Goal: Task Accomplishment & Management: Manage account settings

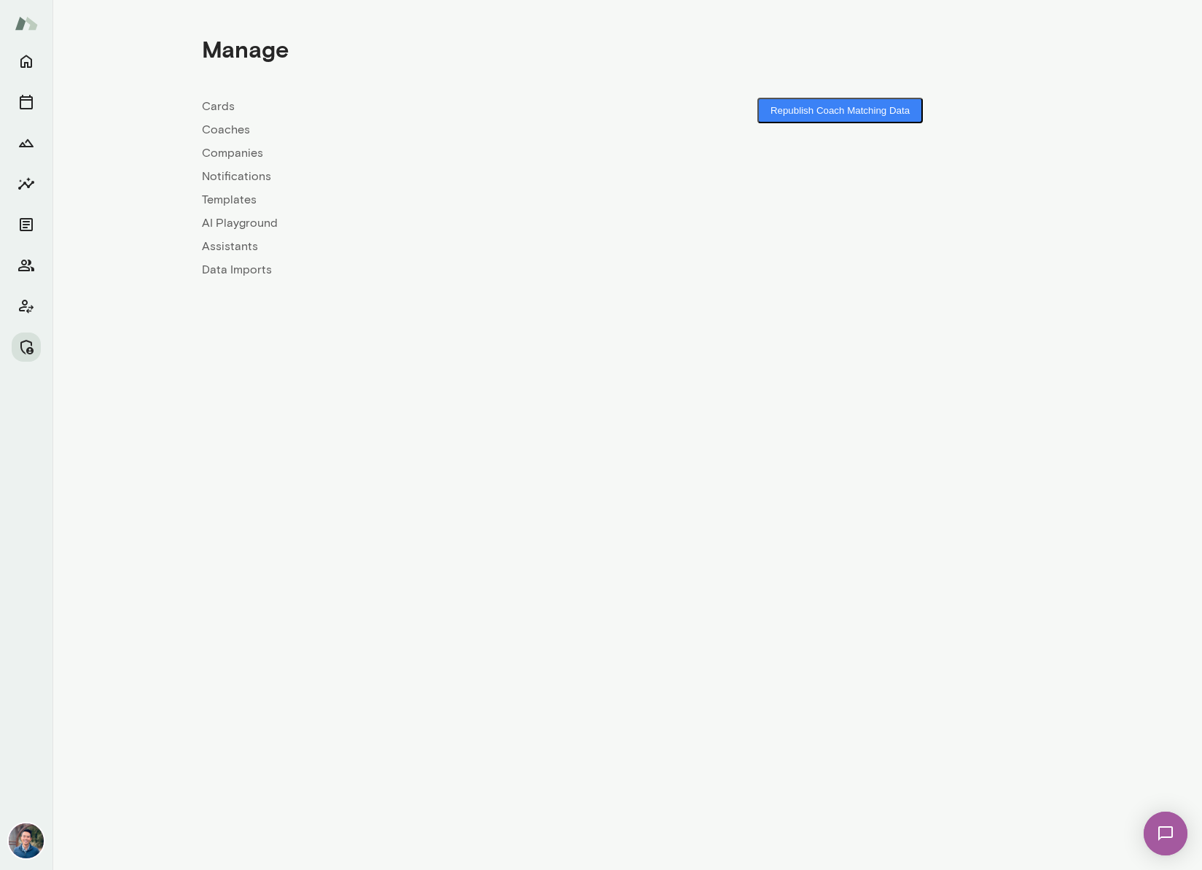
click at [218, 128] on link "Coaches" at bounding box center [415, 129] width 426 height 17
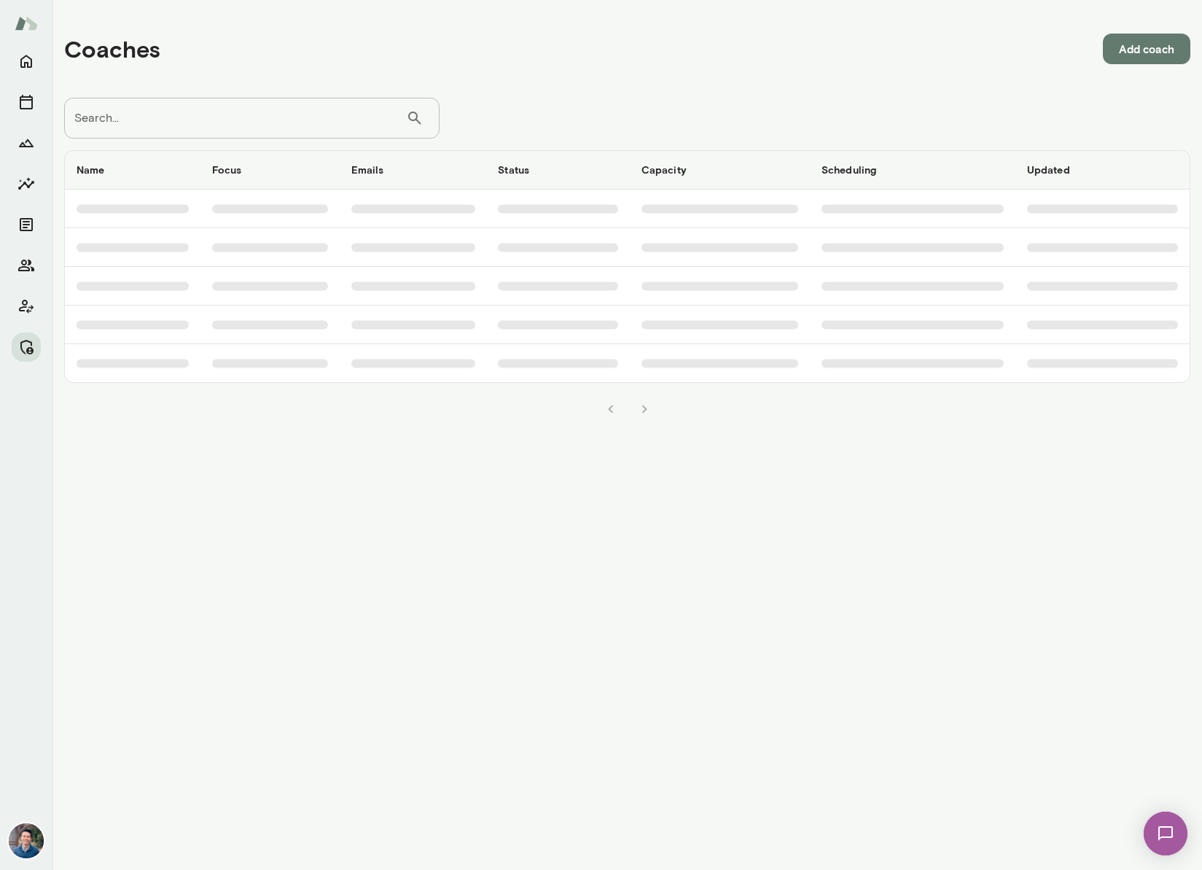
click at [218, 128] on input "Search..." at bounding box center [235, 118] width 342 height 41
type input "********"
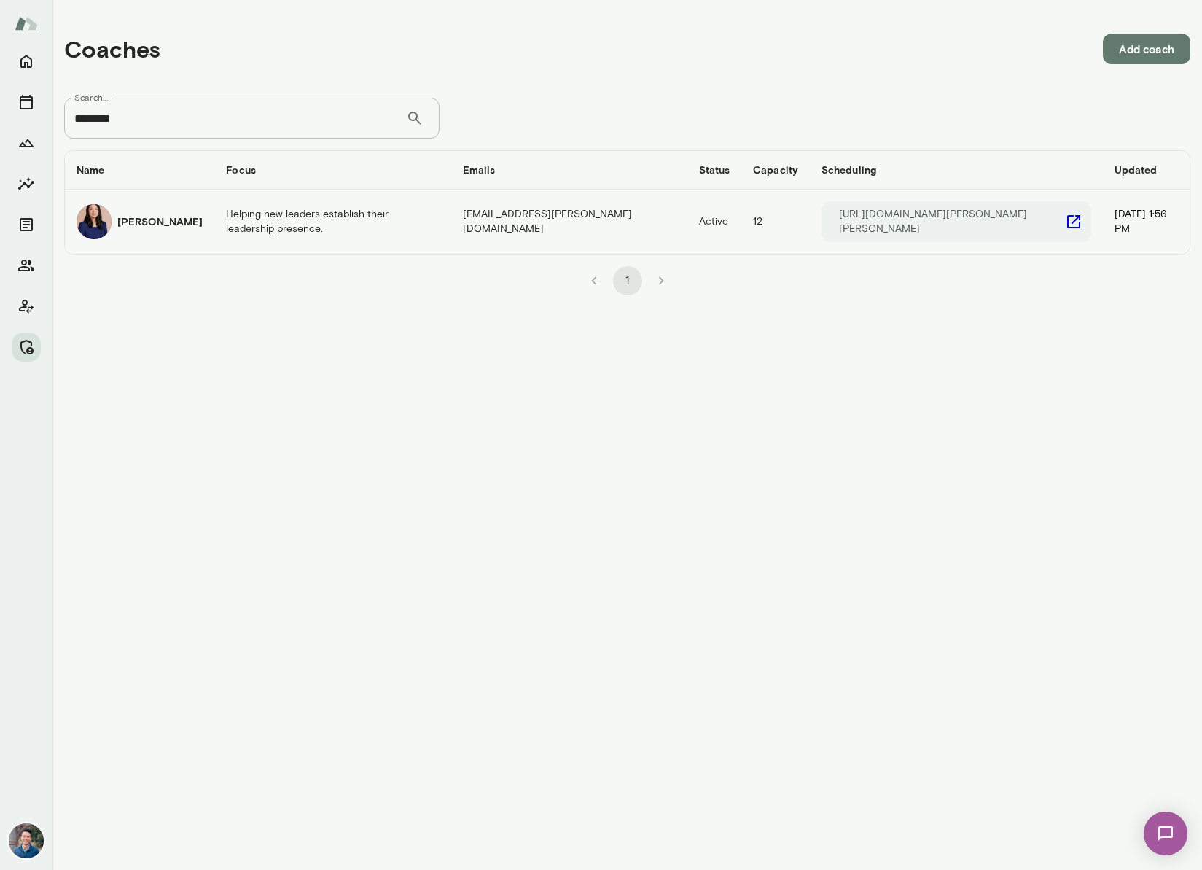
click at [270, 219] on td "Helping new leaders establish their leadership presence." at bounding box center [332, 222] width 236 height 64
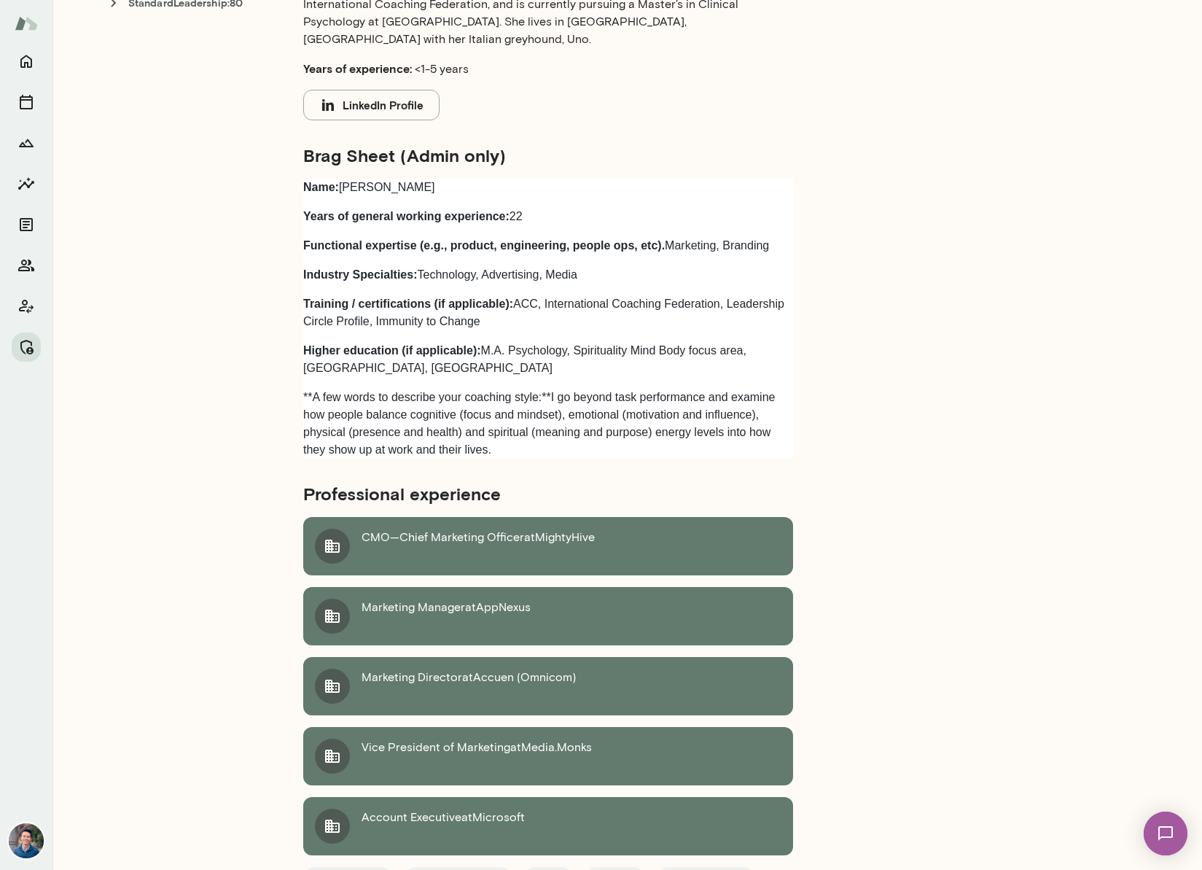
scroll to position [539, 0]
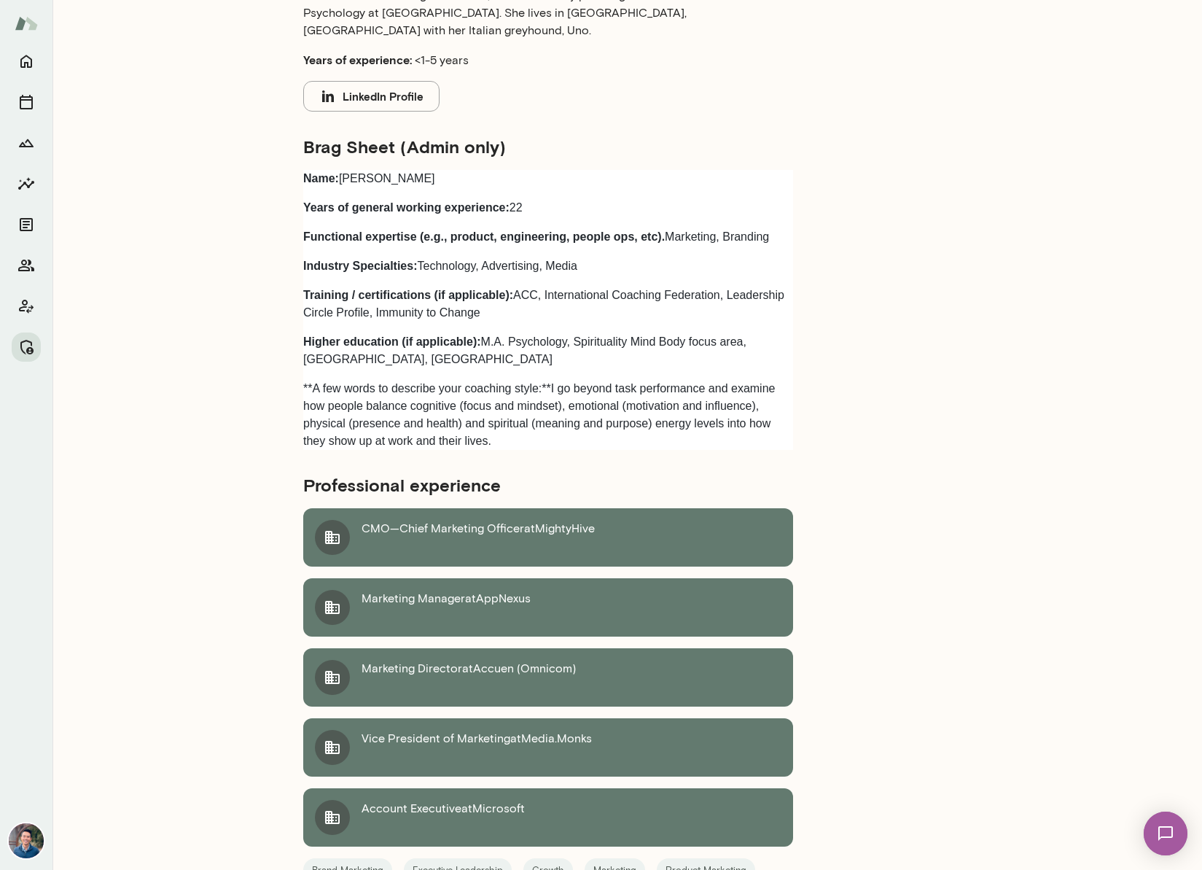
click at [975, 306] on div "Profile Summary Notes Bio A former Chief Marketing Officer with 20 years of exp…" at bounding box center [705, 383] width 863 height 1400
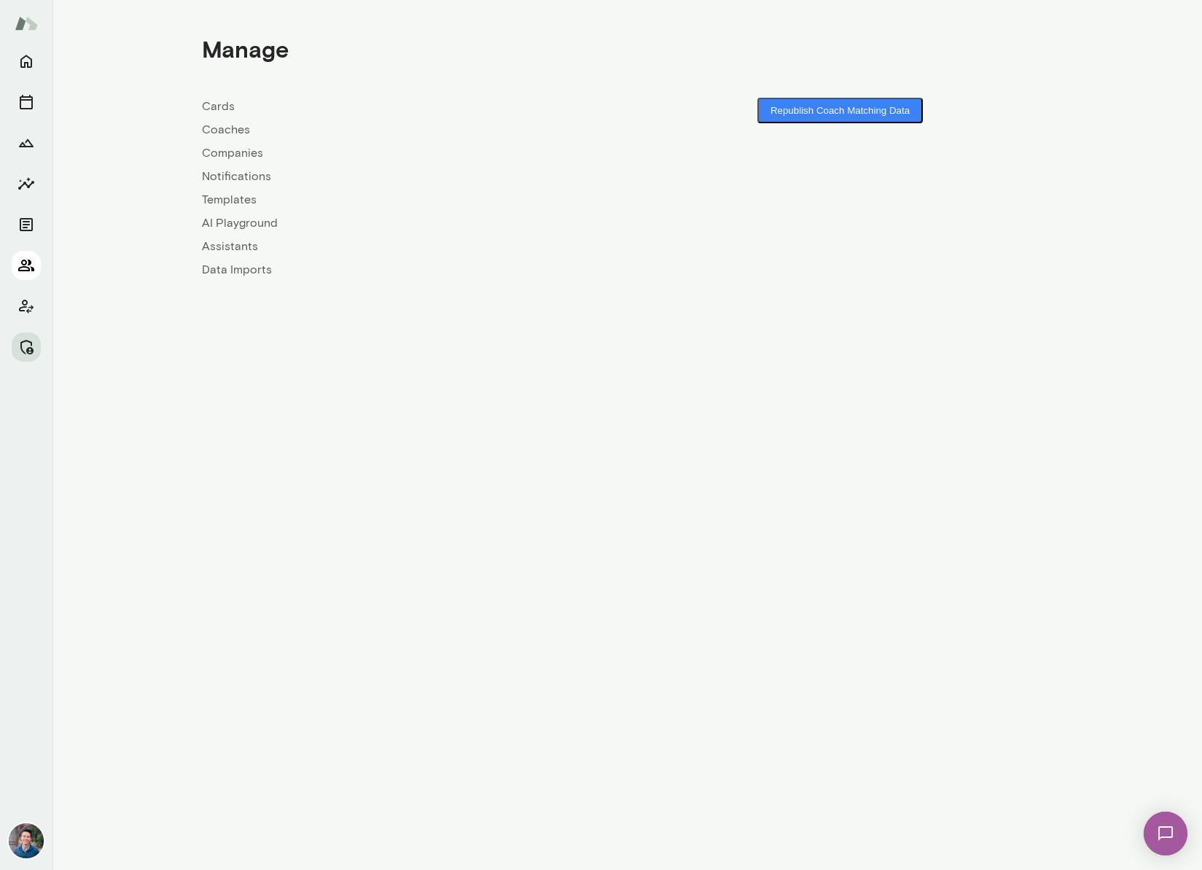
click at [27, 268] on icon "Members" at bounding box center [26, 266] width 16 height 12
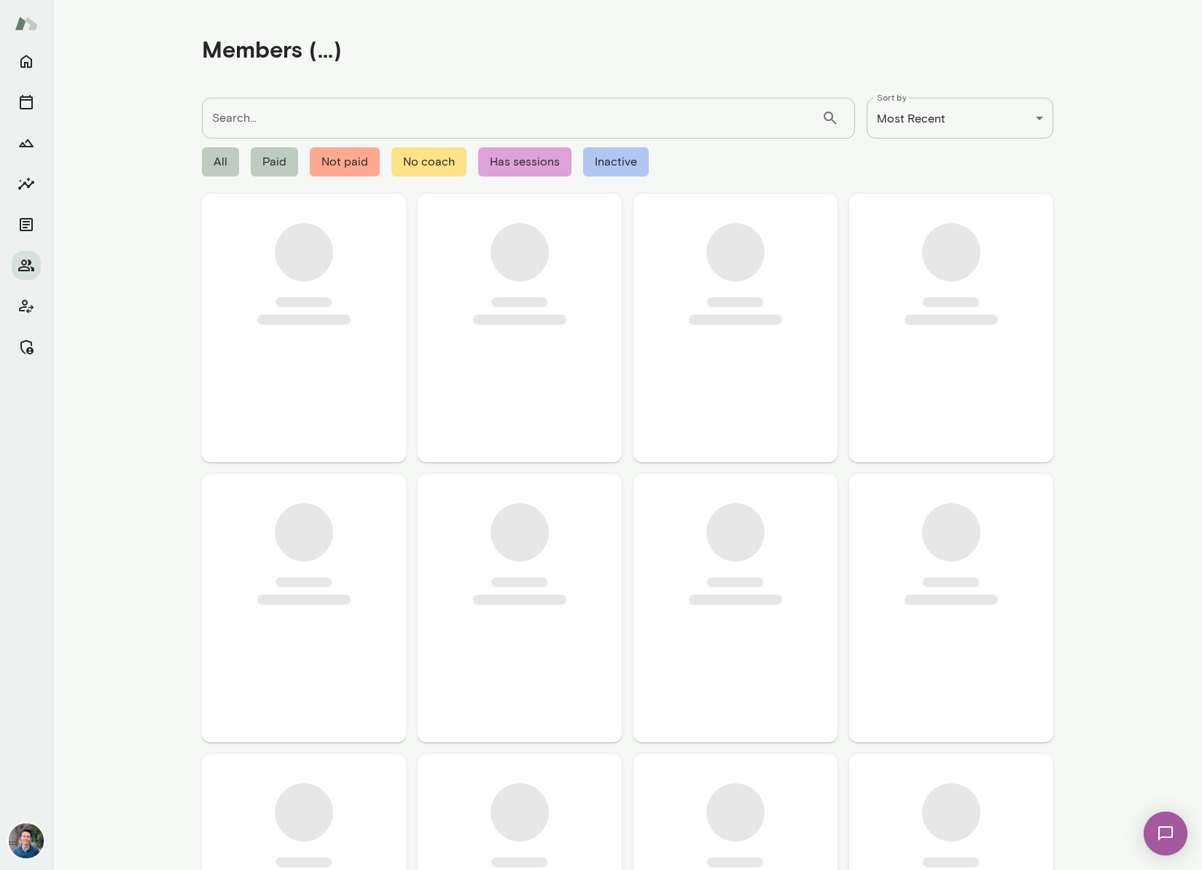
click at [289, 119] on input "Search..." at bounding box center [512, 118] width 620 height 41
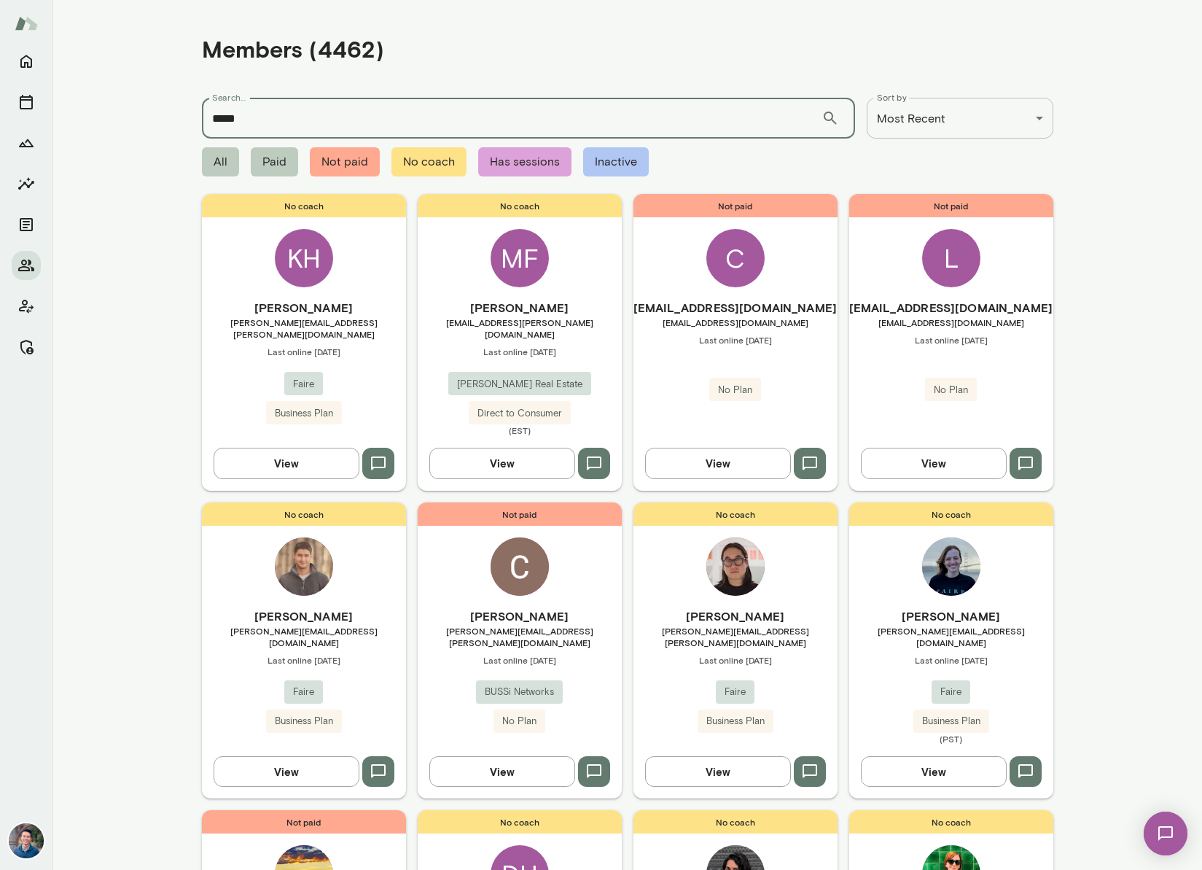
type input "*****"
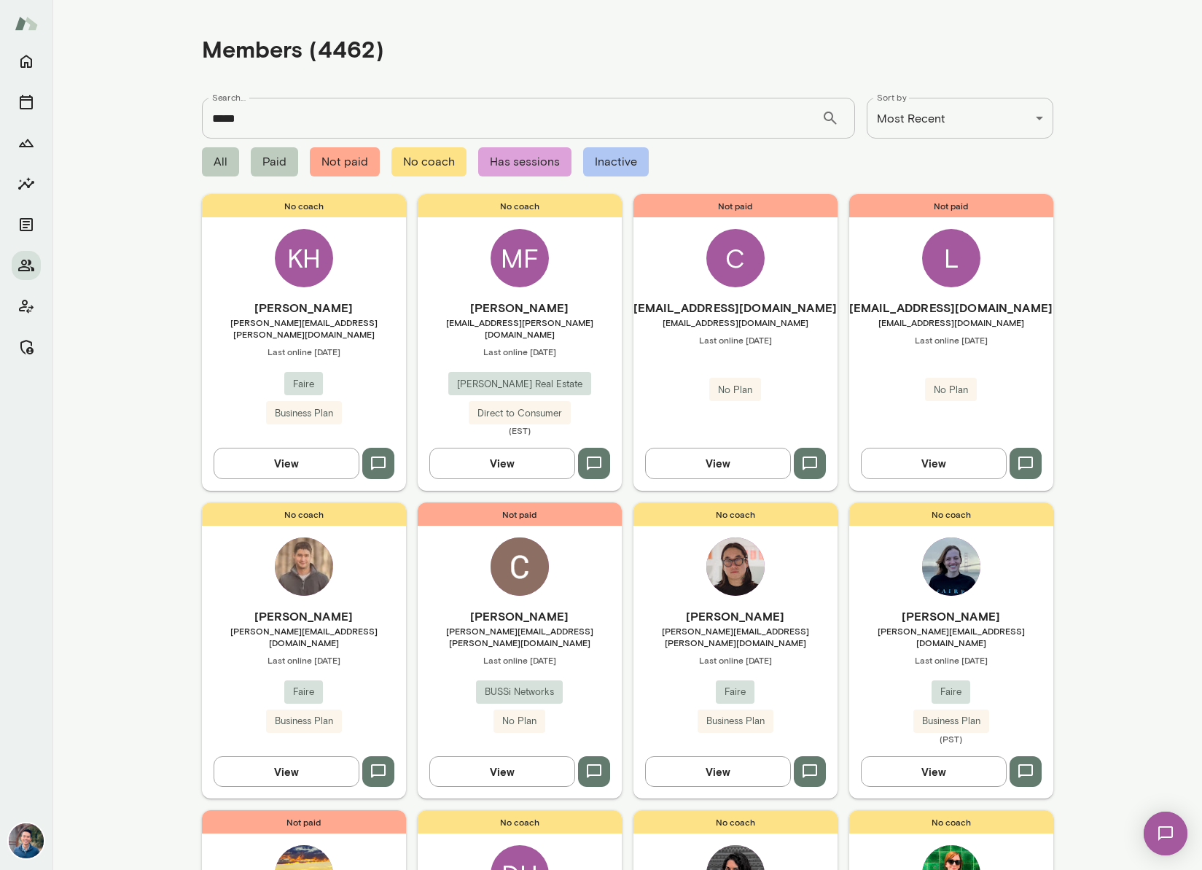
click at [369, 294] on div "No coach KH Katie Hart katie.hart@faire.com Last online October 2 Faire Busines…" at bounding box center [304, 342] width 204 height 296
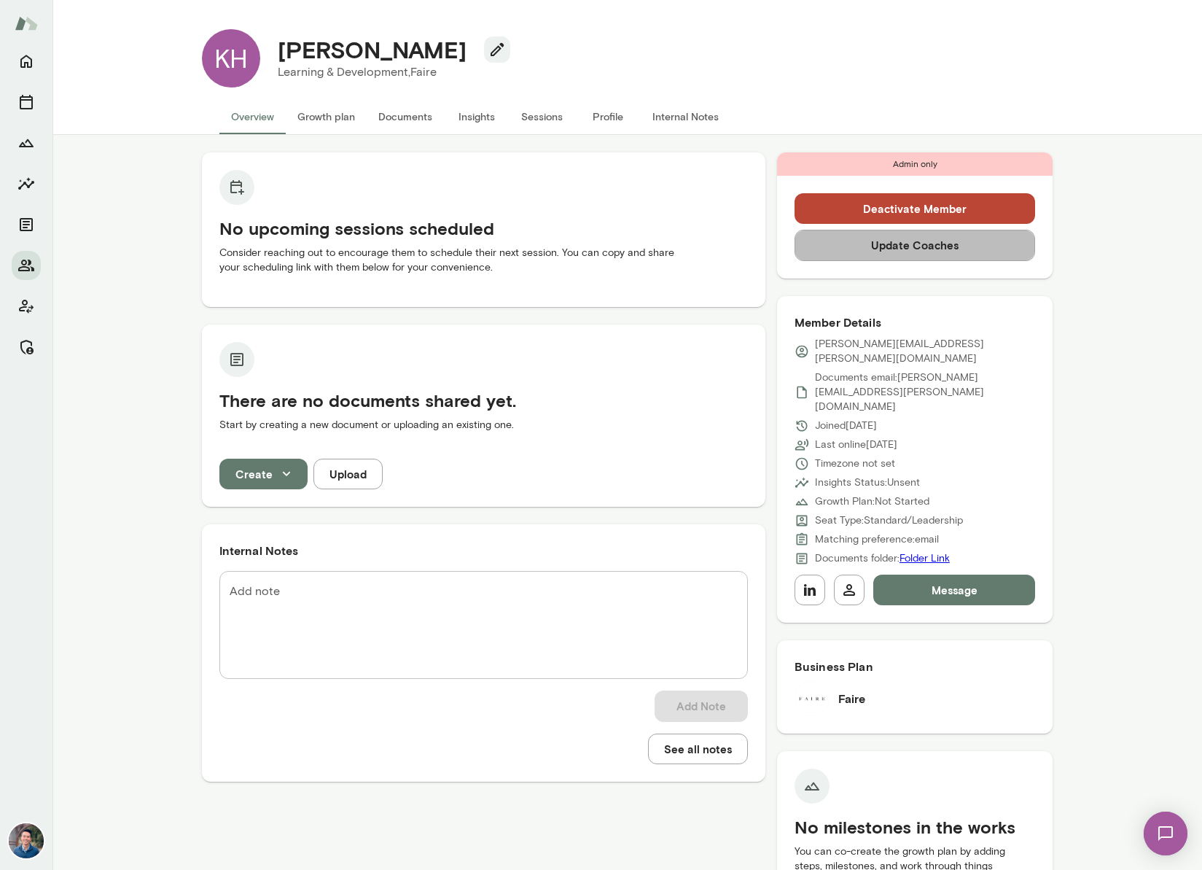
click at [924, 243] on button "Update Coaches" at bounding box center [915, 245] width 241 height 31
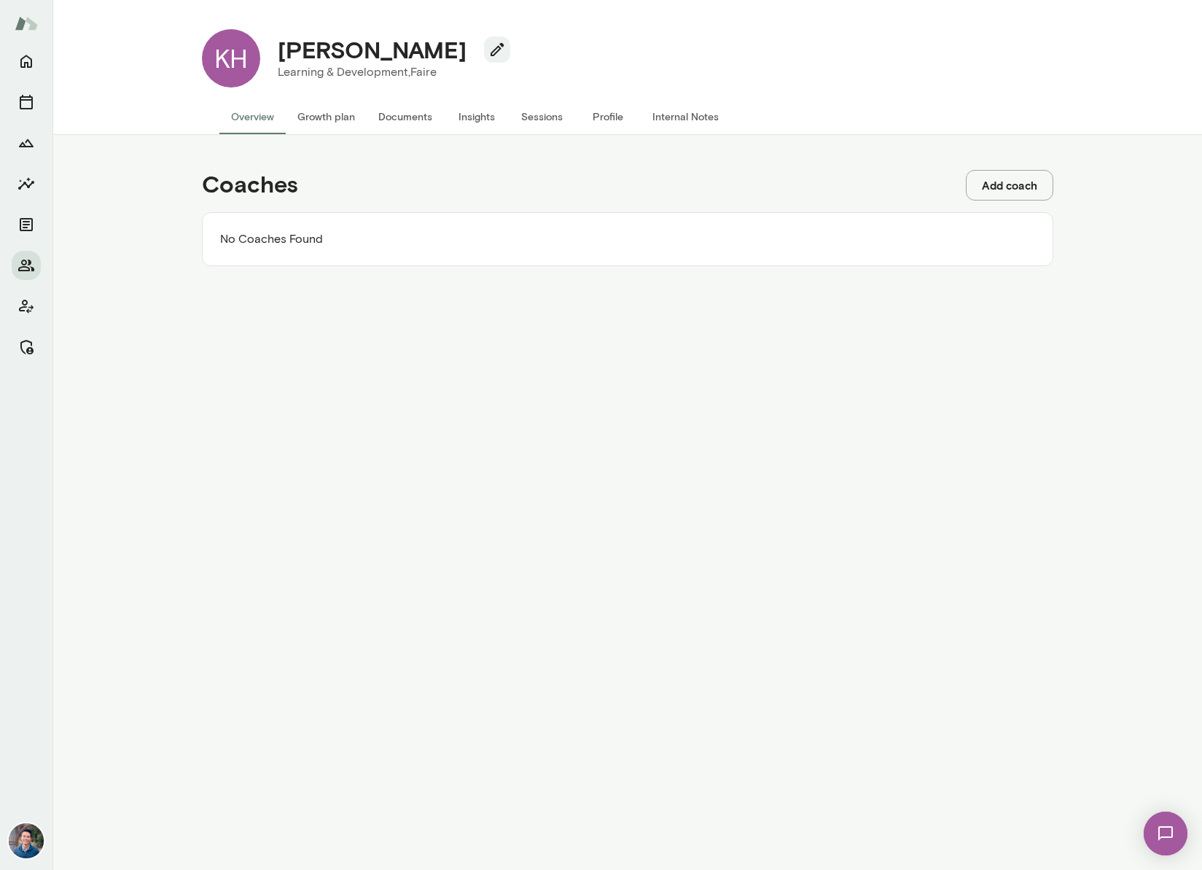
click at [987, 181] on button "Add coach" at bounding box center [1009, 185] width 87 height 31
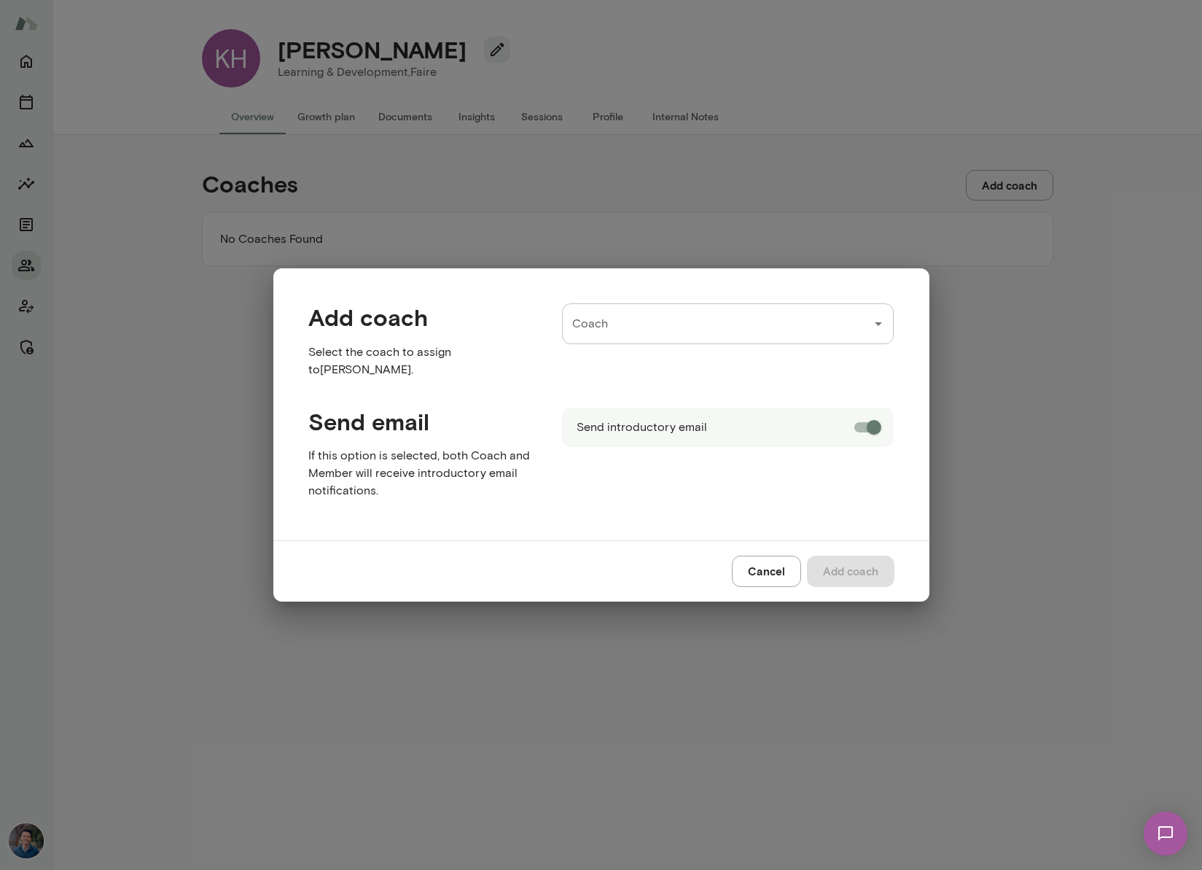
click at [635, 335] on input "Coach" at bounding box center [717, 324] width 297 height 28
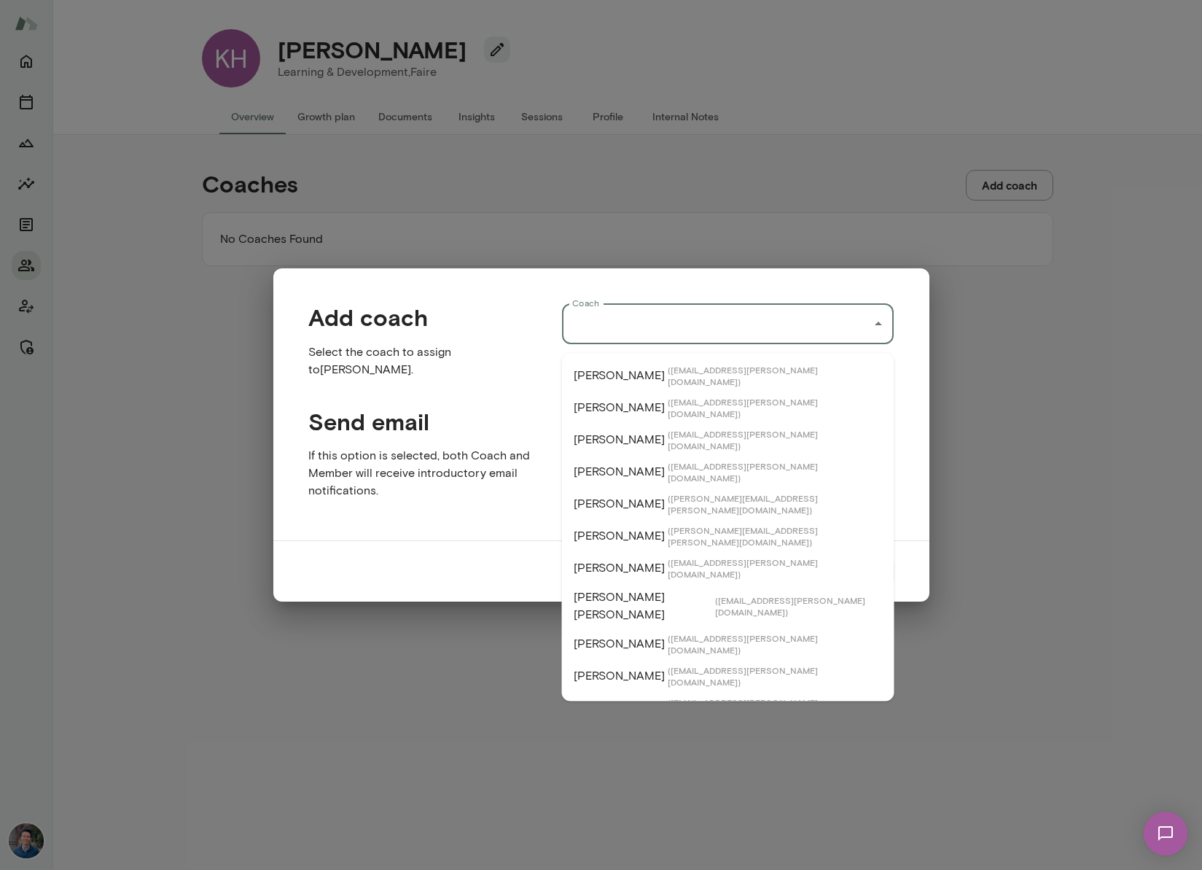
type input "*"
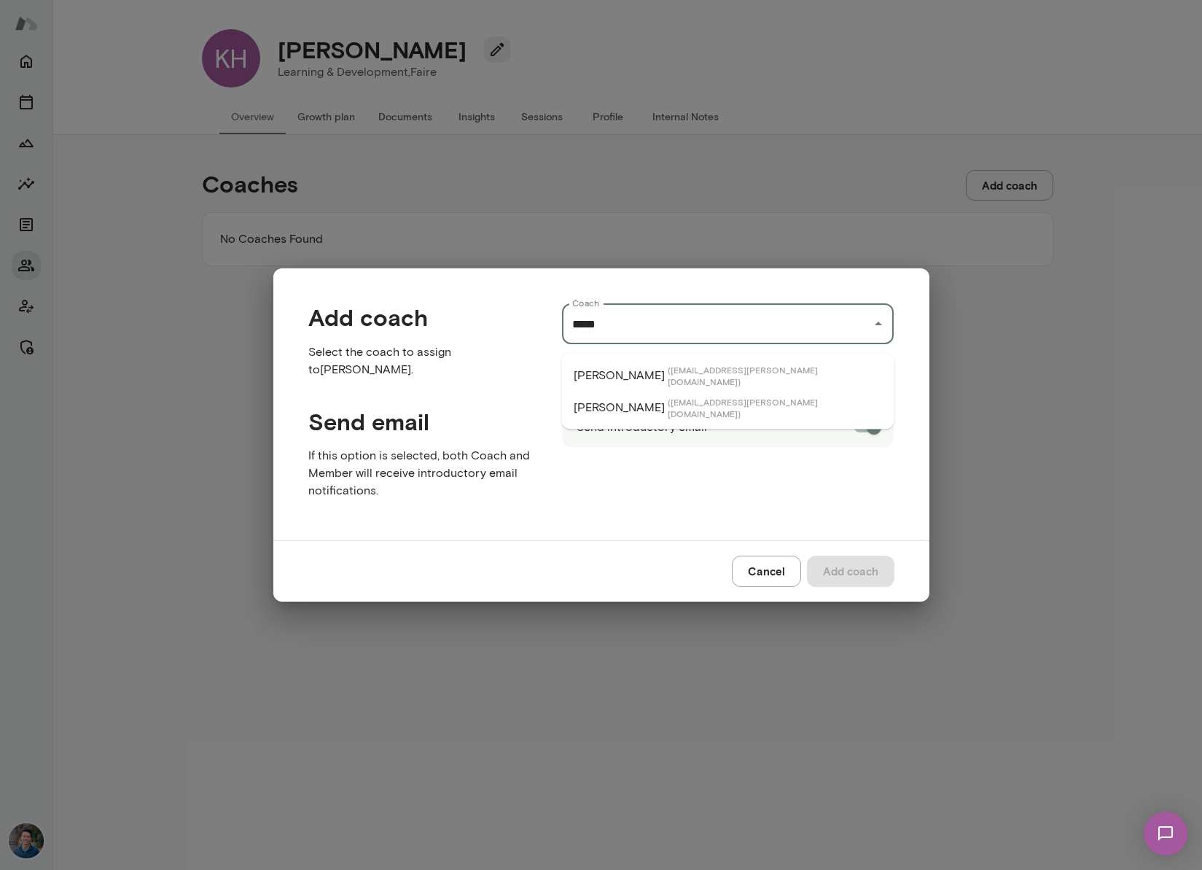
click at [580, 406] on p "[PERSON_NAME]" at bounding box center [619, 407] width 91 height 17
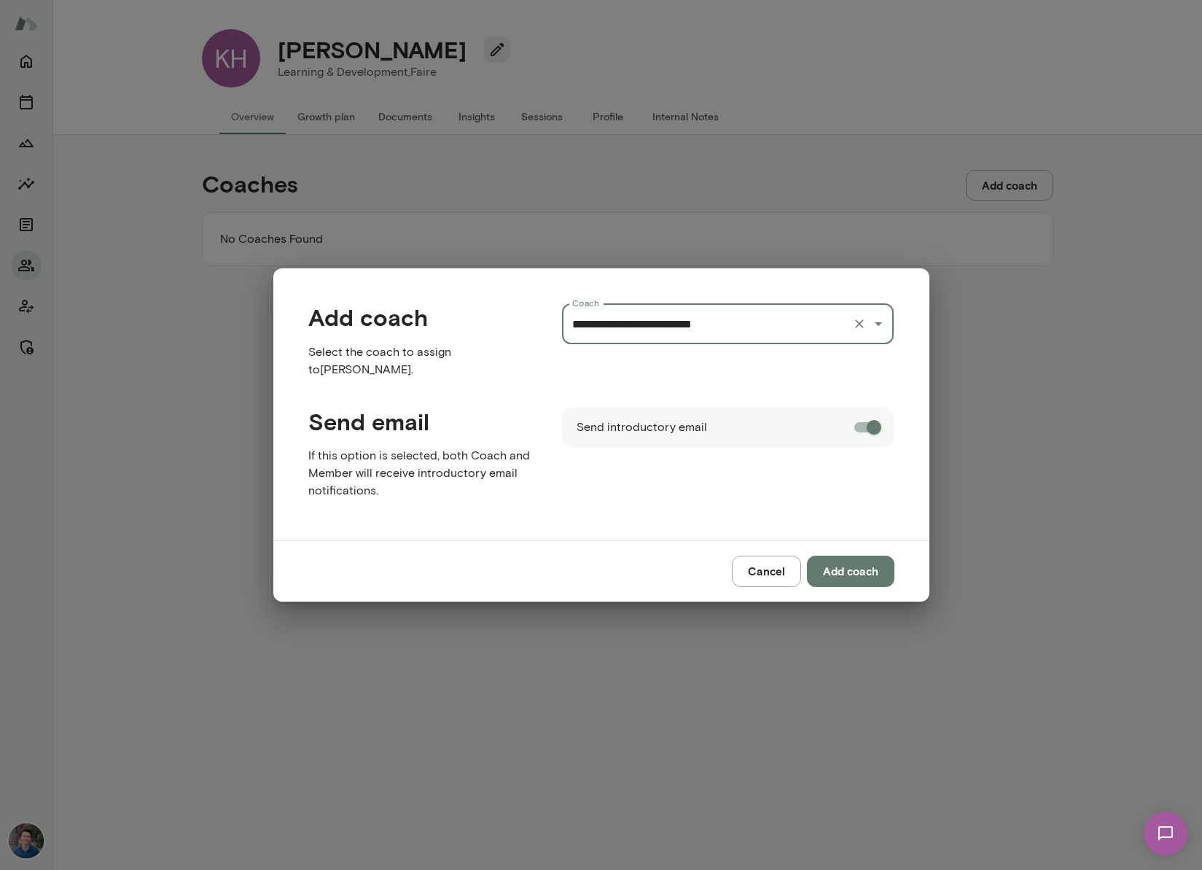
type input "**********"
click at [827, 564] on button "Add coach" at bounding box center [850, 571] width 87 height 31
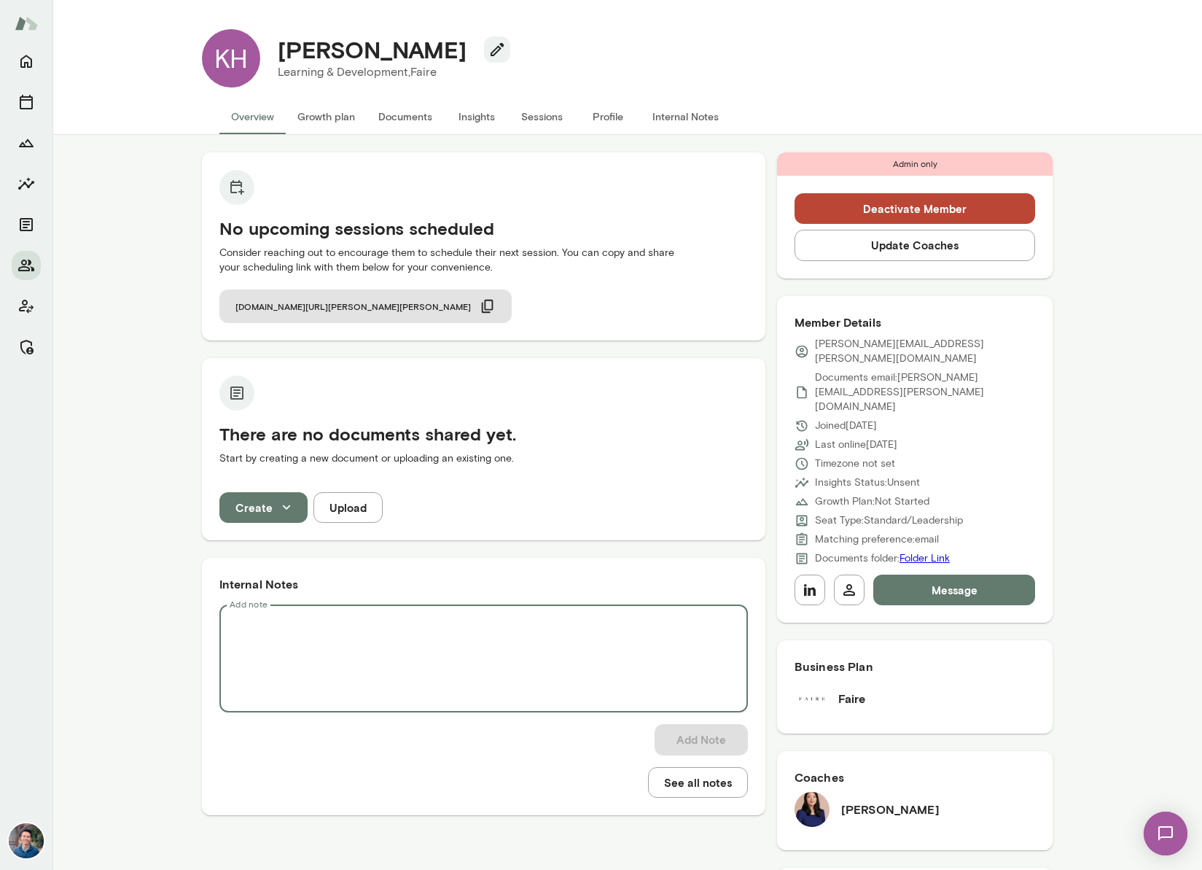
click at [465, 644] on textarea "Add note" at bounding box center [484, 659] width 508 height 84
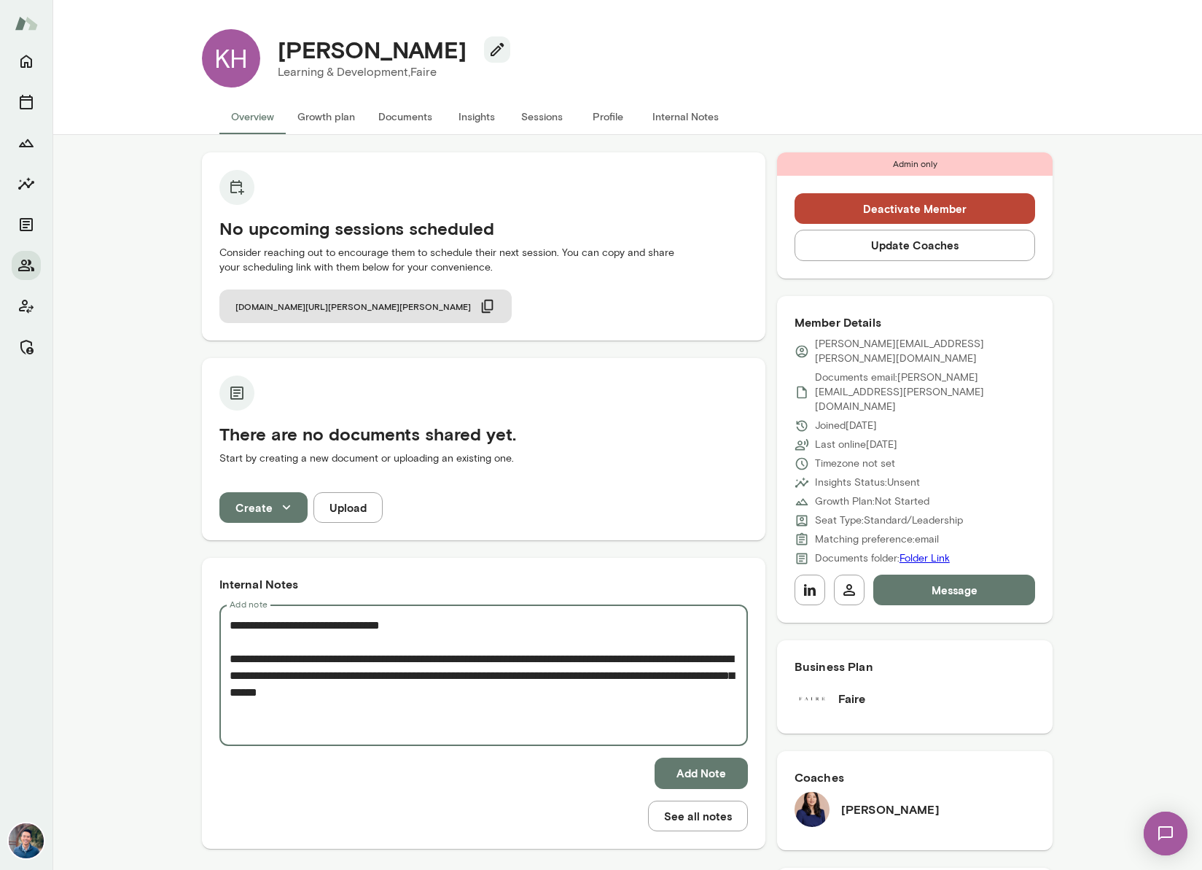
paste textarea "**********"
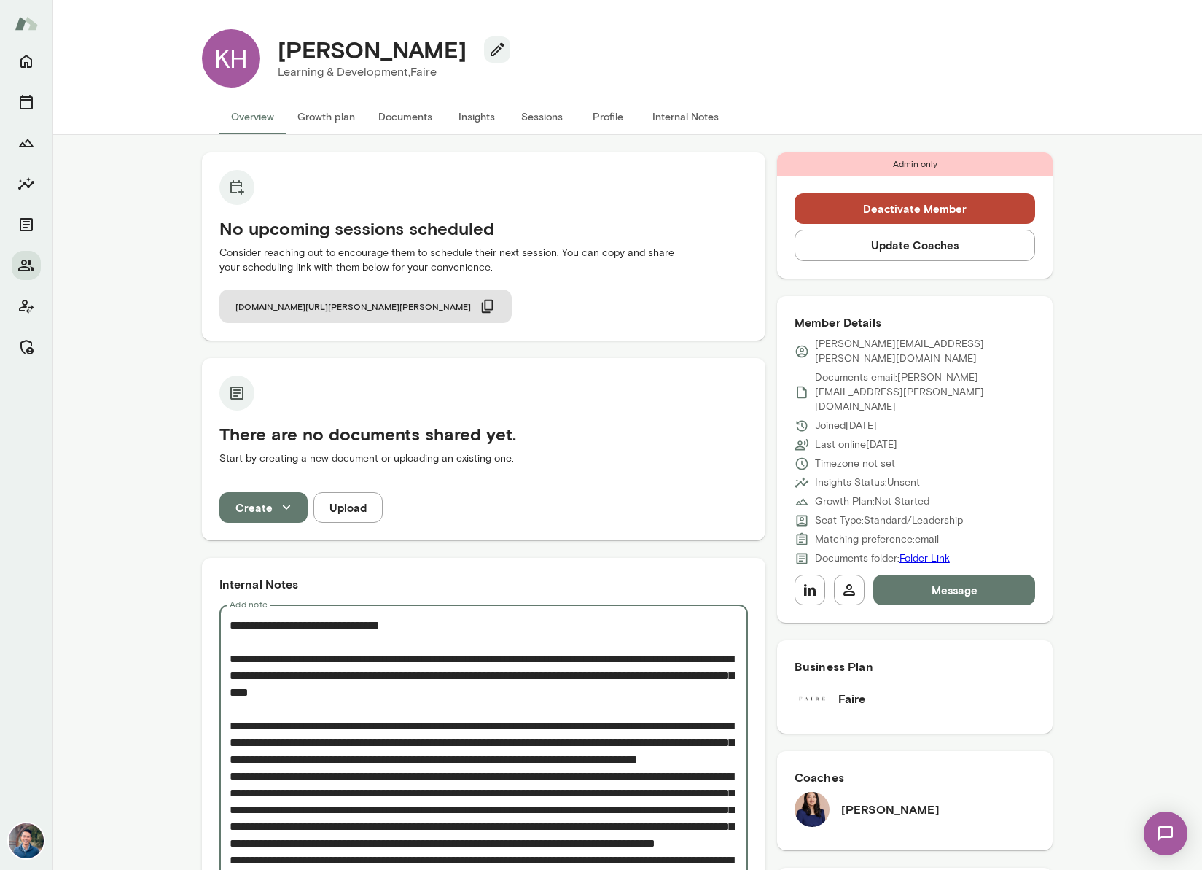
scroll to position [299, 0]
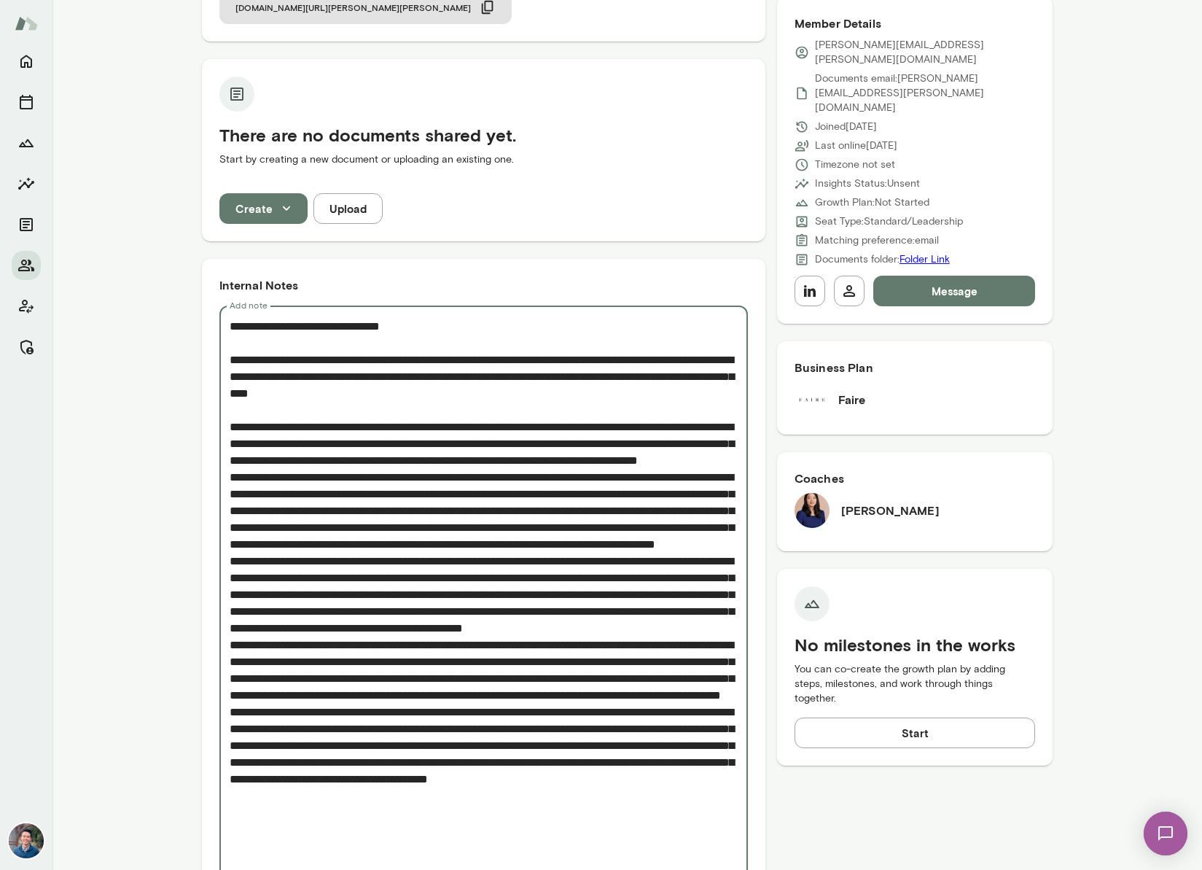
click at [491, 475] on textarea "Add note" at bounding box center [484, 594] width 508 height 553
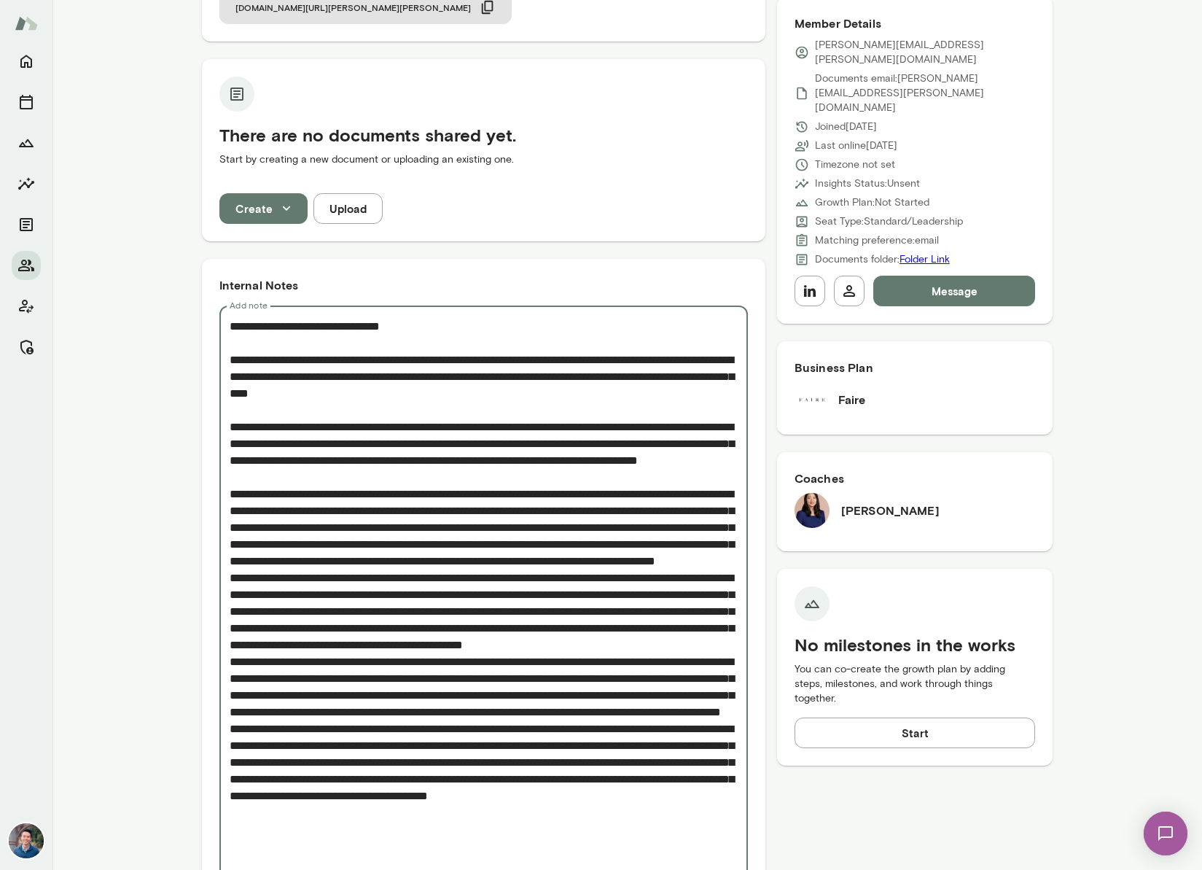
click at [647, 585] on textarea "Add note" at bounding box center [484, 603] width 508 height 570
click at [643, 591] on textarea "Add note" at bounding box center [484, 603] width 508 height 570
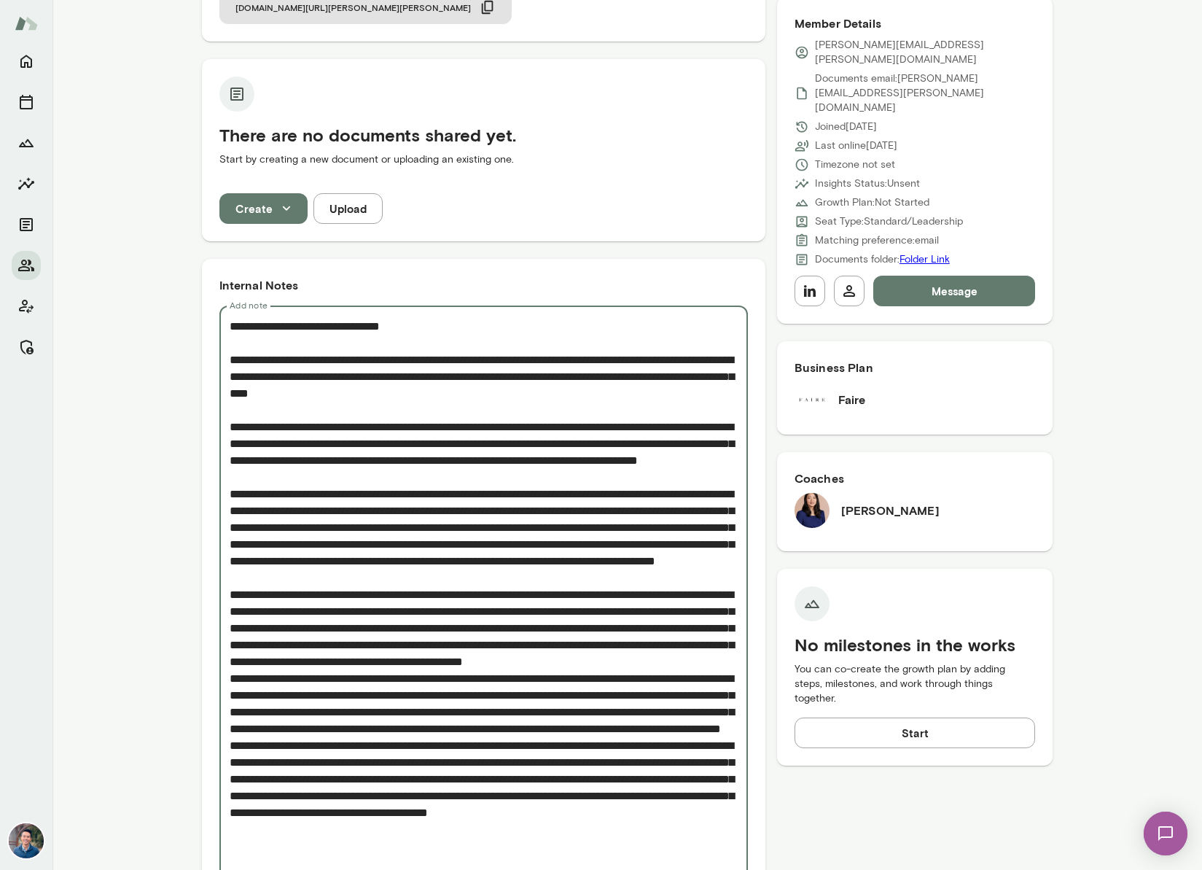
click at [448, 711] on textarea "Add note" at bounding box center [484, 611] width 508 height 587
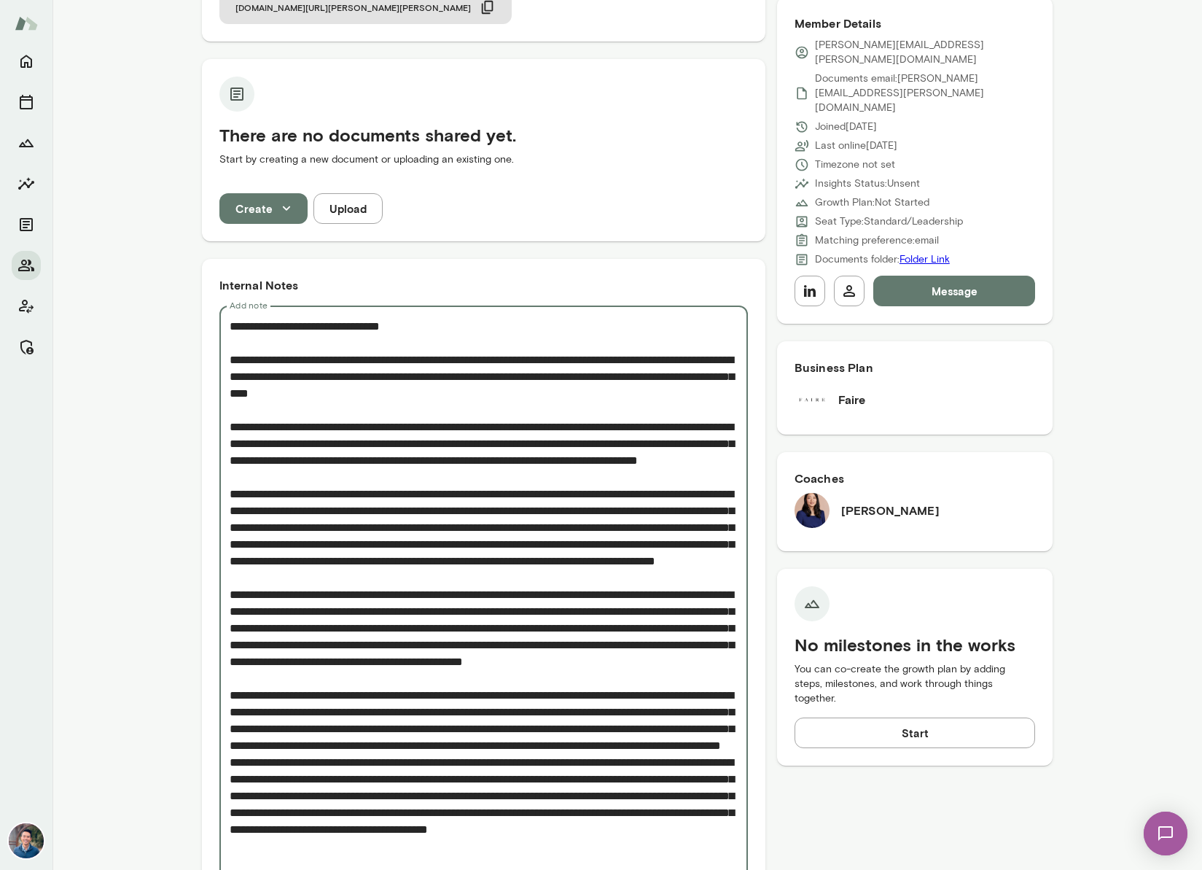
click at [569, 818] on textarea "Add note" at bounding box center [484, 620] width 508 height 604
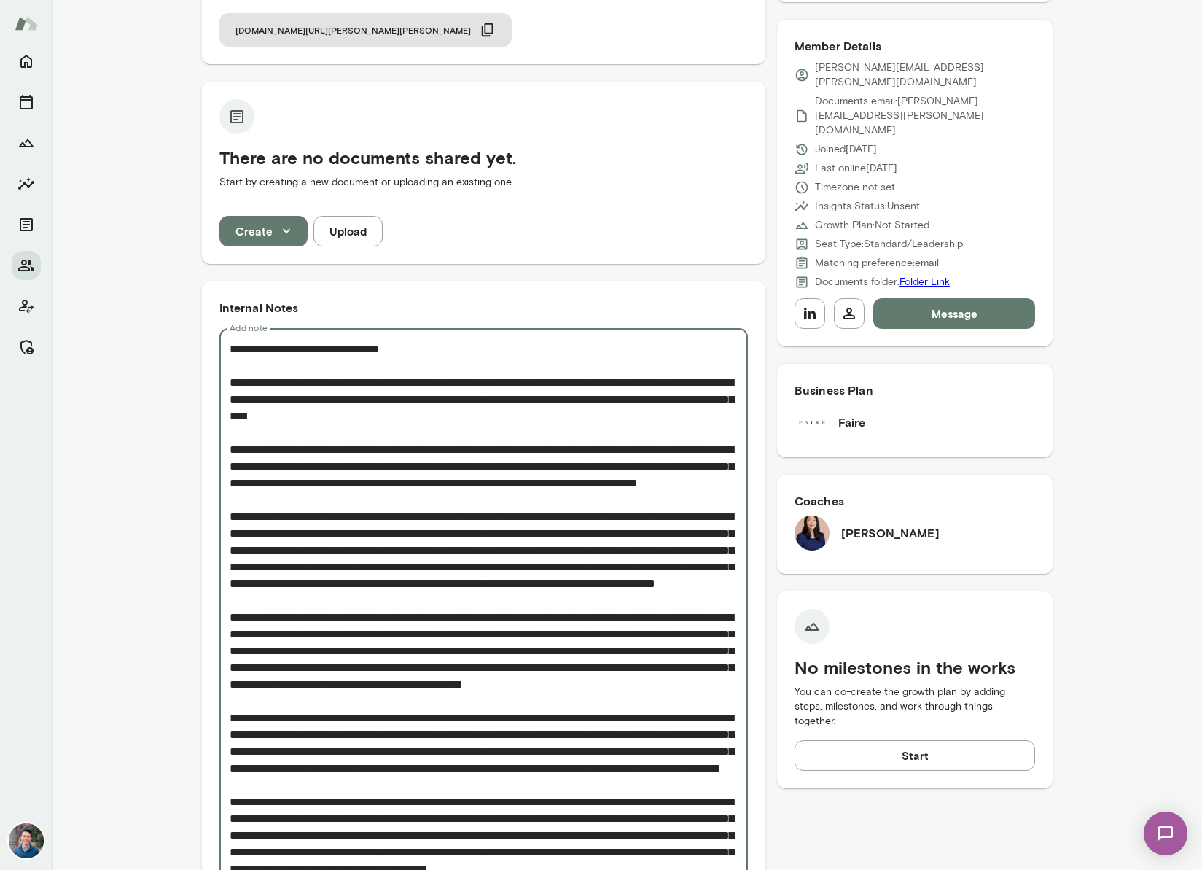
scroll to position [217, 0]
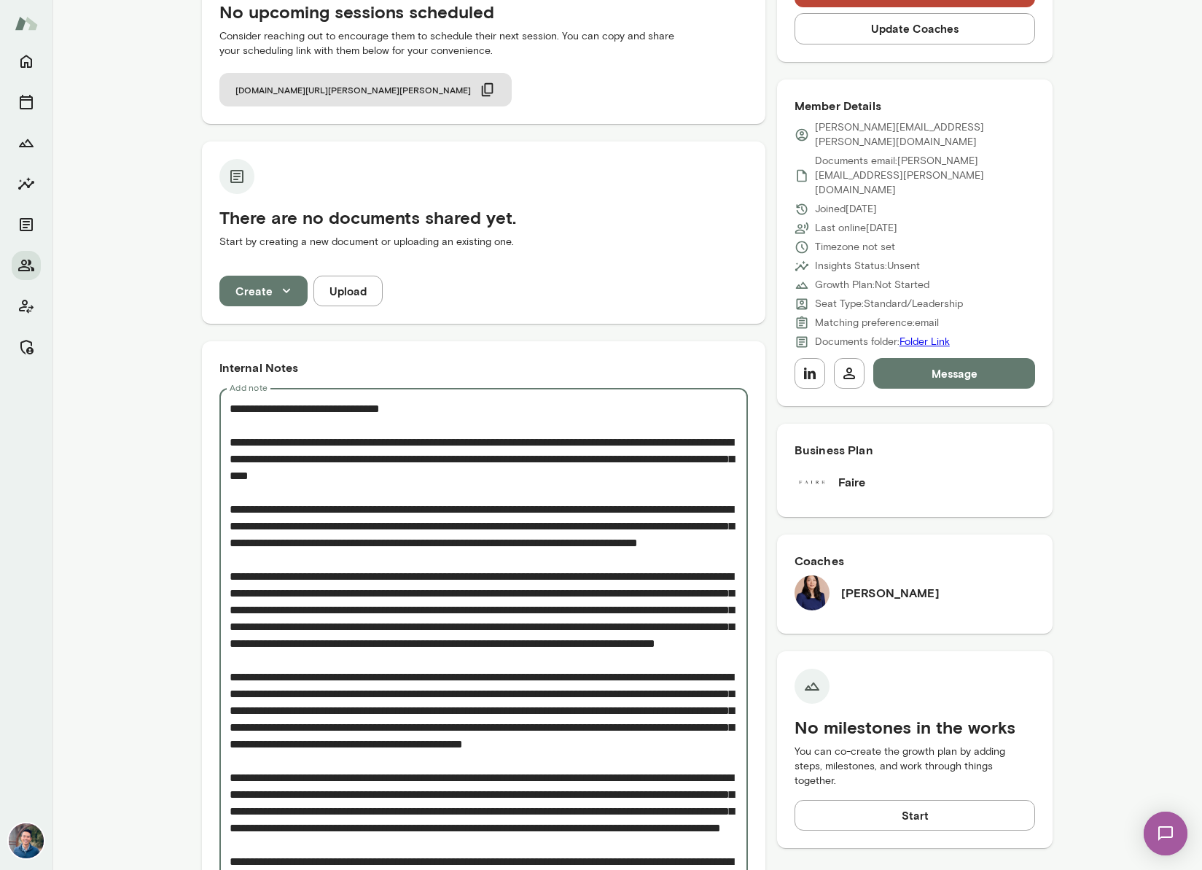
click at [475, 469] on textarea "Add note" at bounding box center [484, 710] width 508 height 620
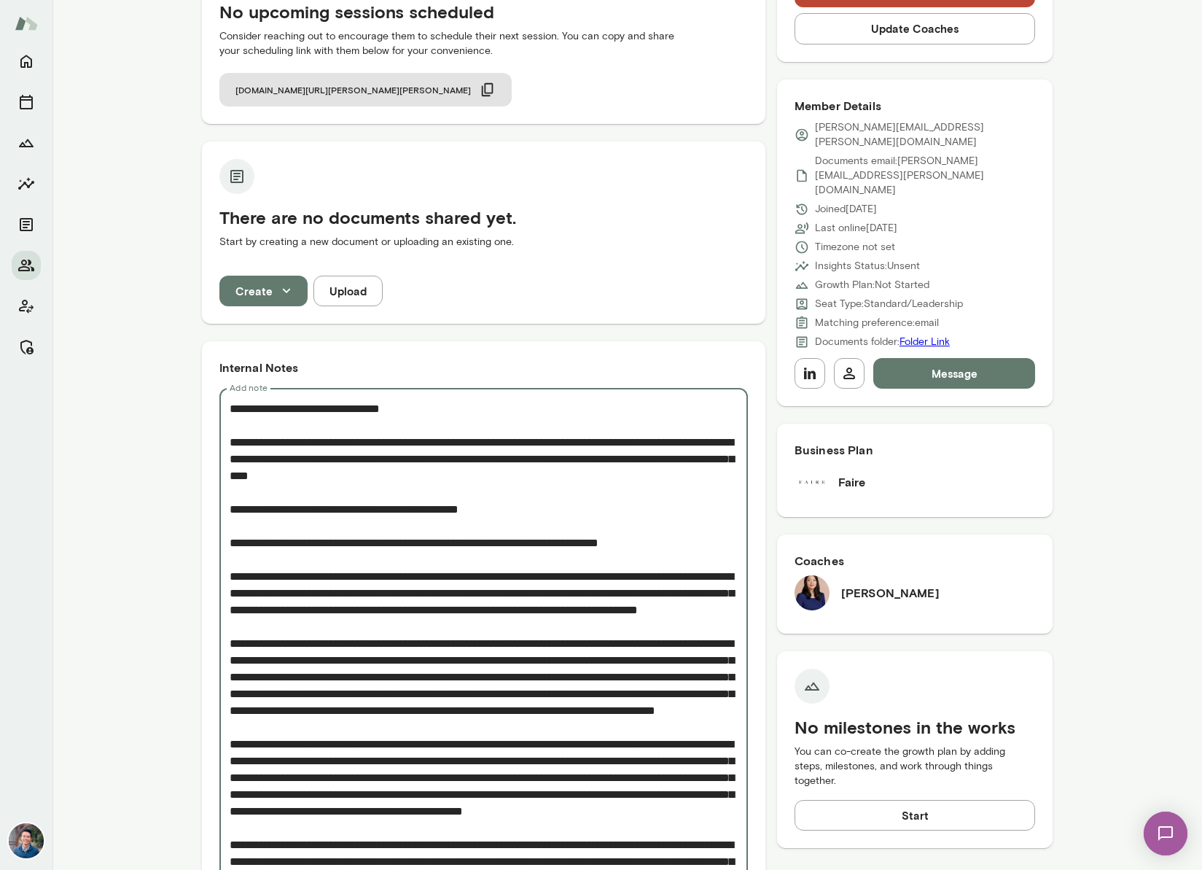
click at [551, 542] on textarea "Add note" at bounding box center [484, 743] width 508 height 687
drag, startPoint x: 289, startPoint y: 542, endPoint x: 303, endPoint y: 542, distance: 13.9
click at [303, 542] on textarea "Add note" at bounding box center [484, 743] width 508 height 687
click at [672, 545] on textarea "Add note" at bounding box center [484, 743] width 508 height 687
click at [490, 545] on textarea "Add note" at bounding box center [484, 743] width 508 height 687
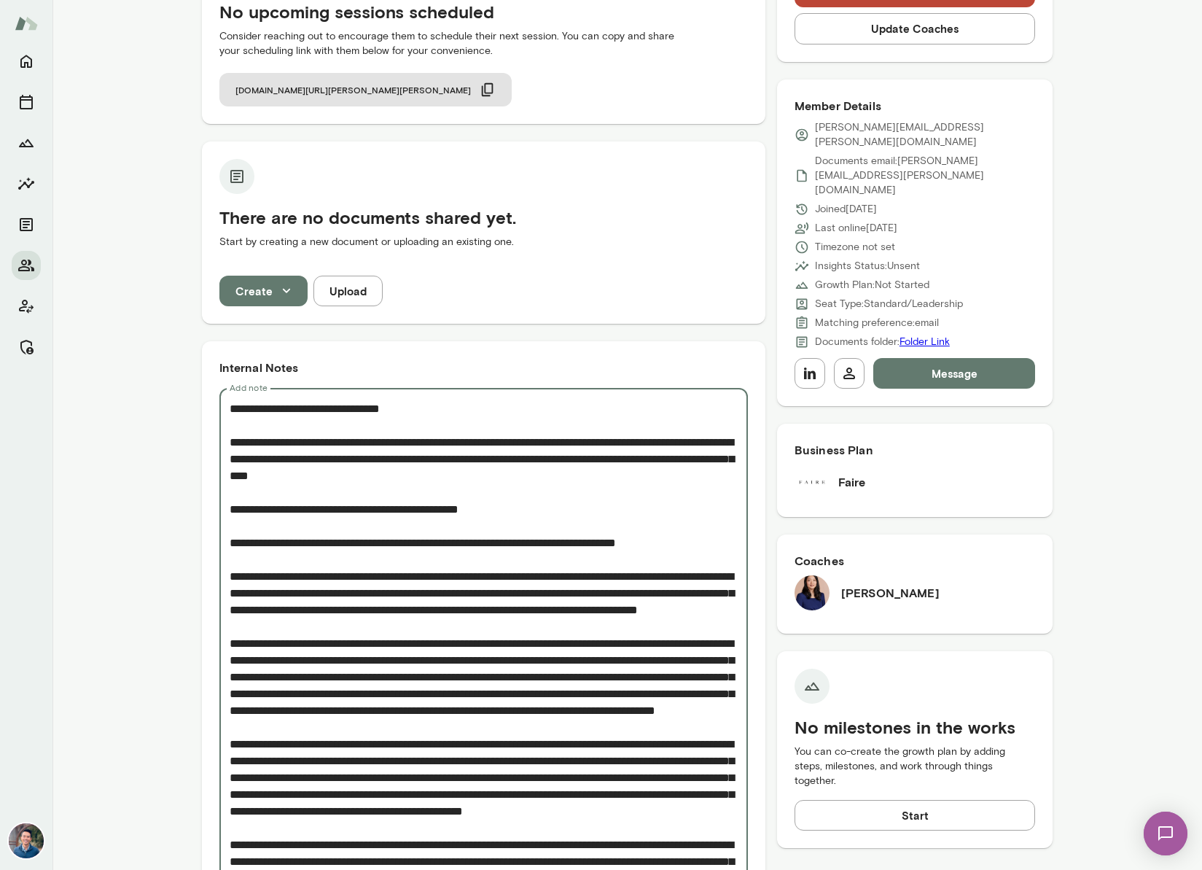
click at [495, 544] on textarea "Add note" at bounding box center [484, 743] width 508 height 687
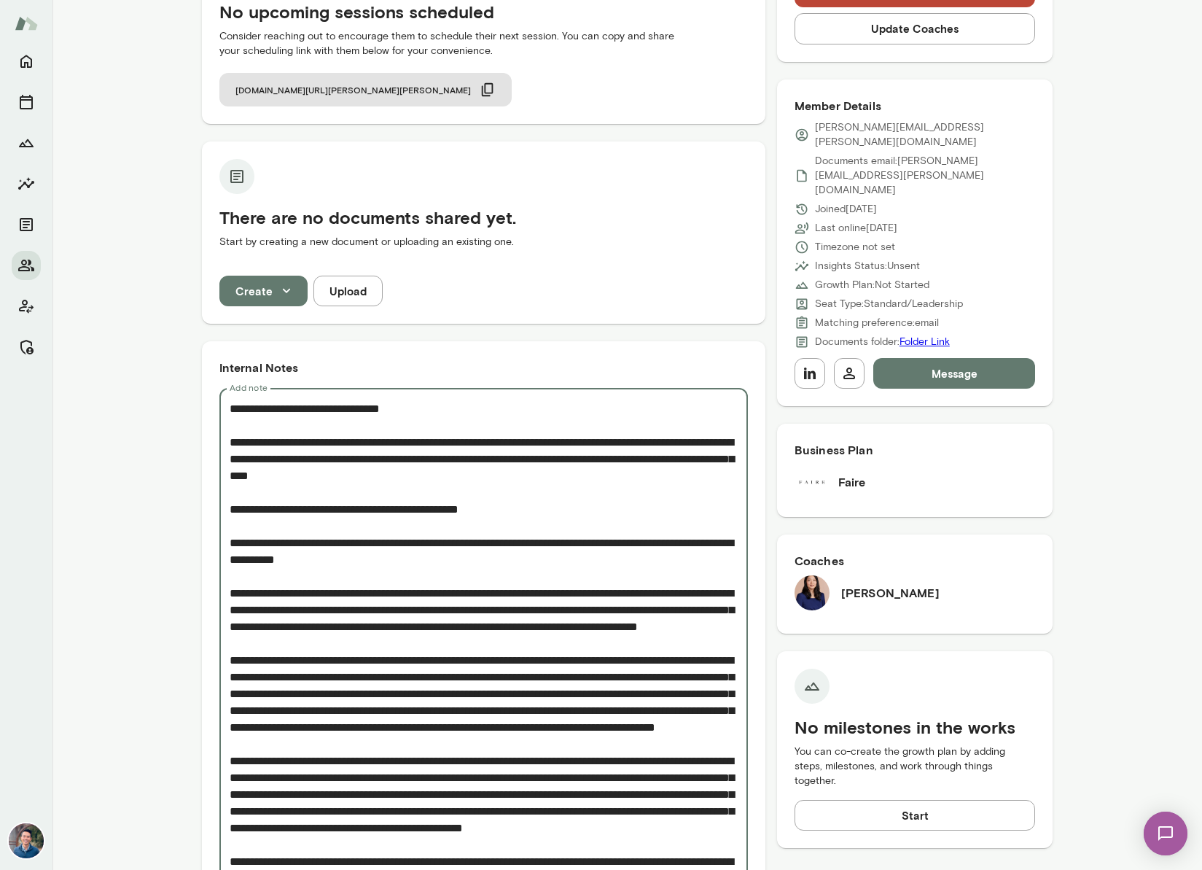
click at [395, 568] on textarea "Add note" at bounding box center [484, 752] width 508 height 704
click at [404, 558] on textarea "Add note" at bounding box center [484, 752] width 508 height 704
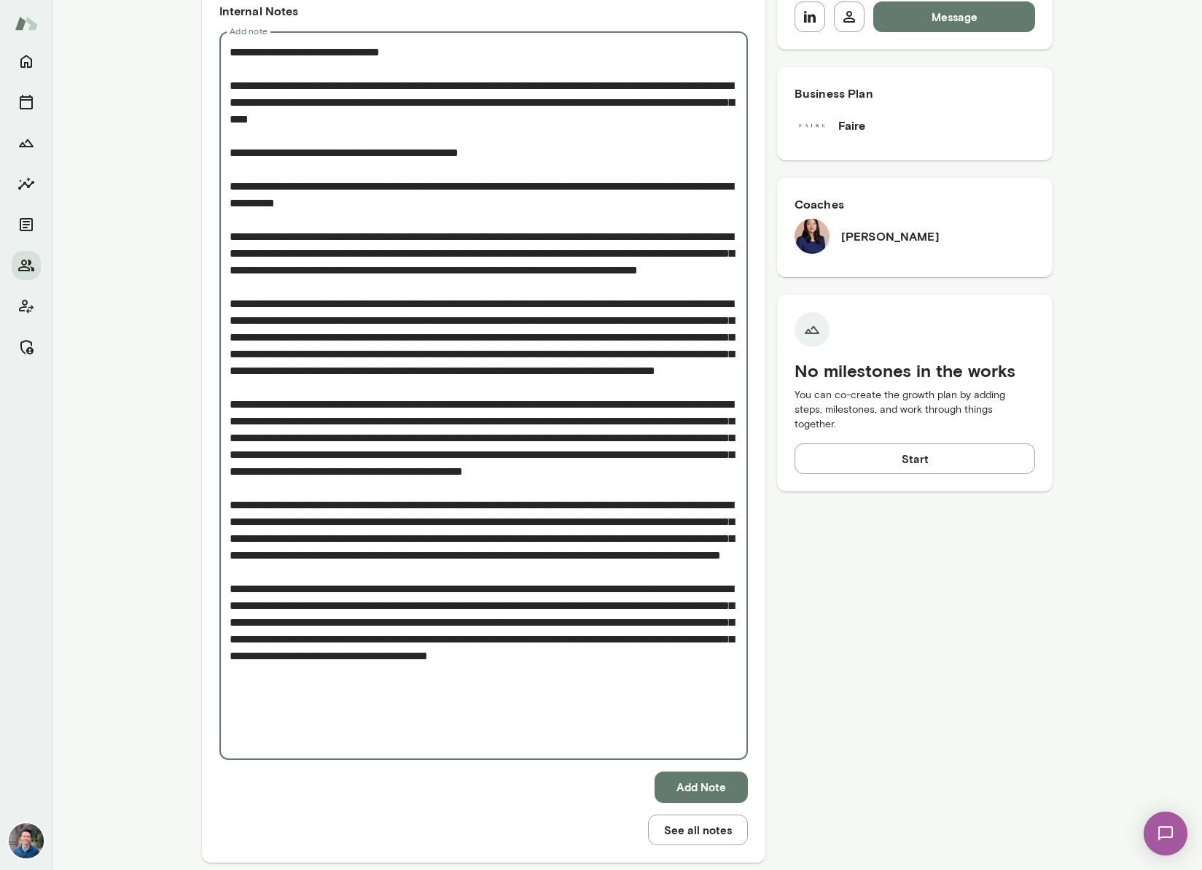
scroll to position [601, 0]
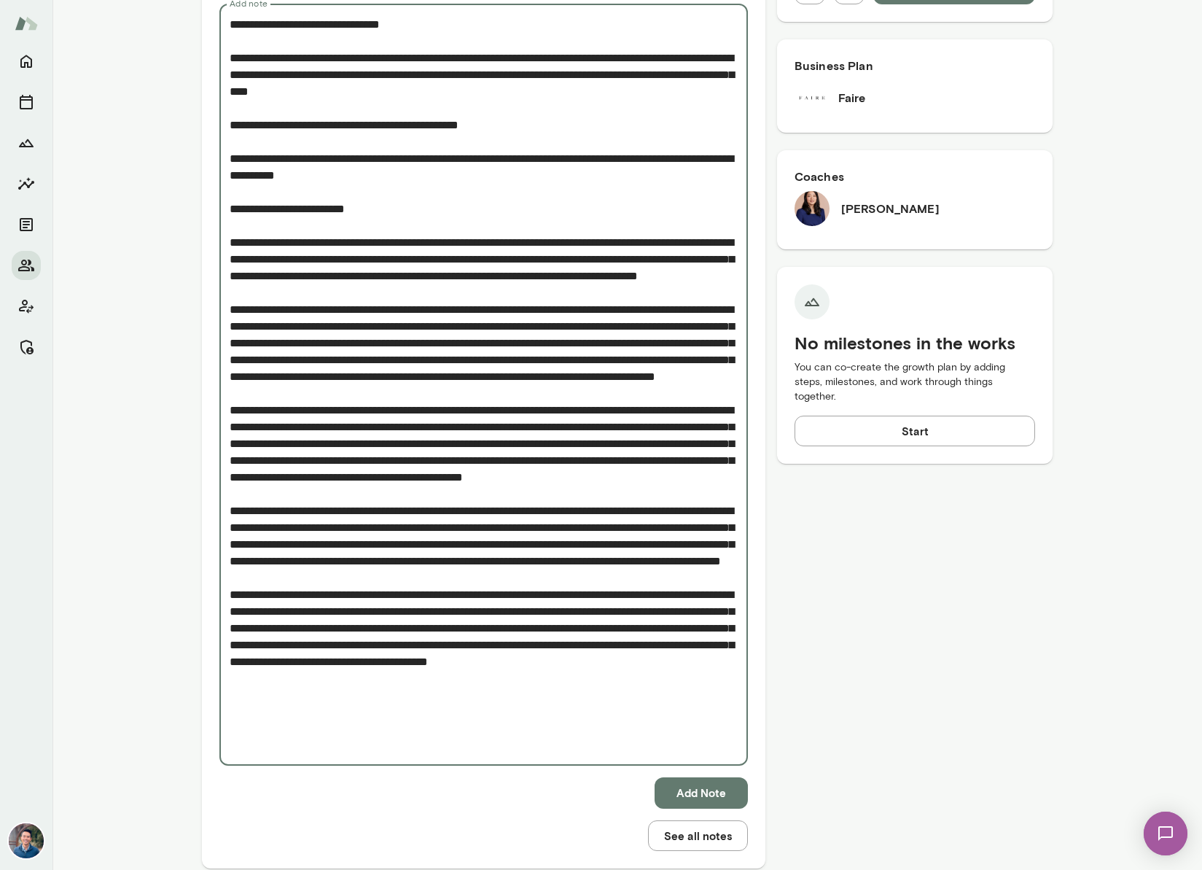
click at [405, 160] on textarea "Add note" at bounding box center [484, 385] width 508 height 738
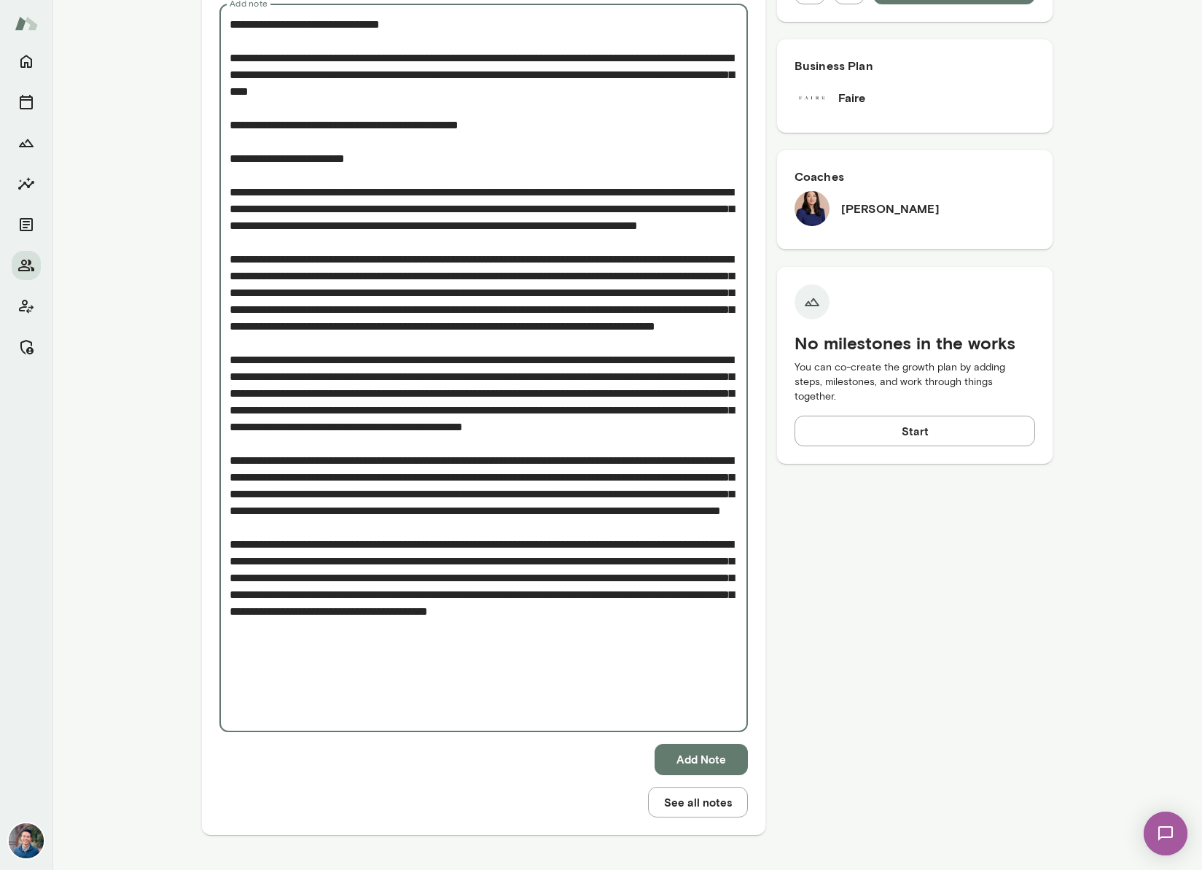
scroll to position [584, 0]
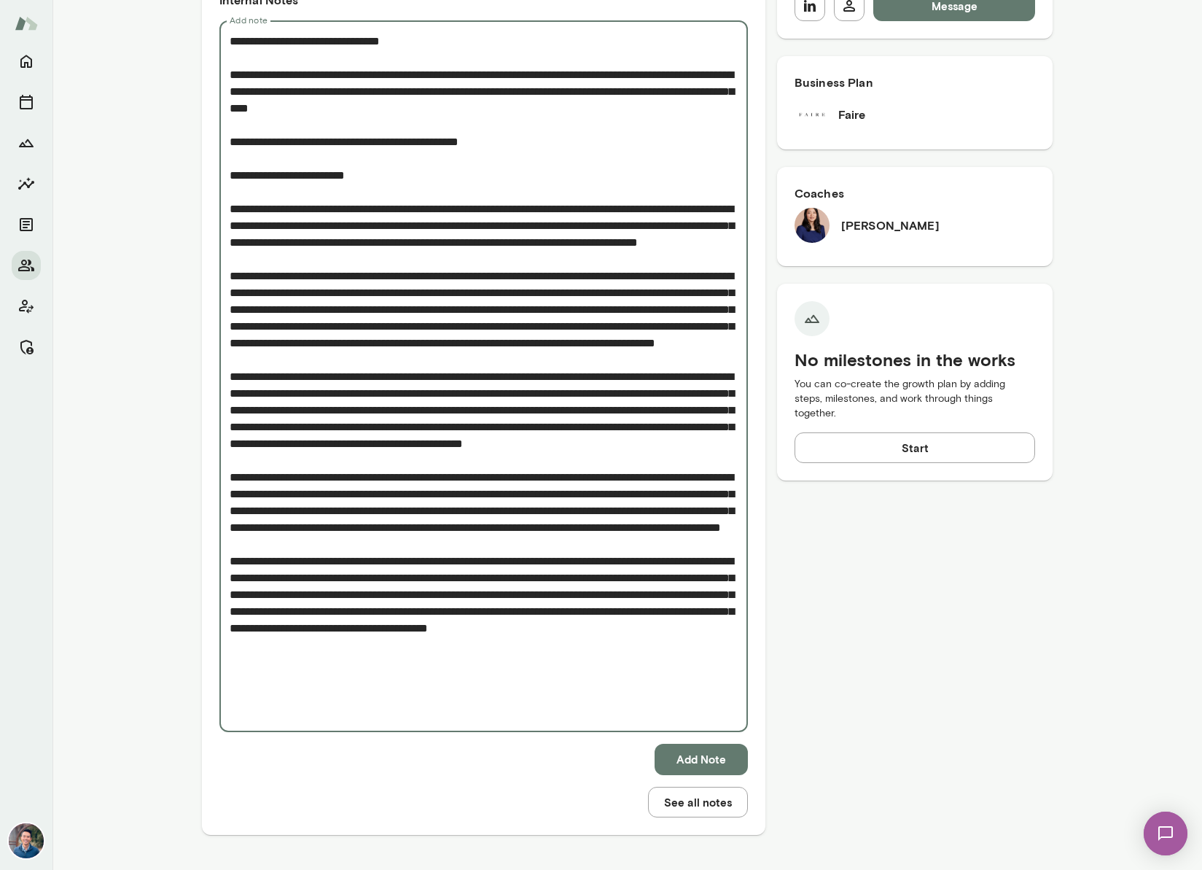
click at [472, 111] on textarea "Add note" at bounding box center [484, 376] width 508 height 687
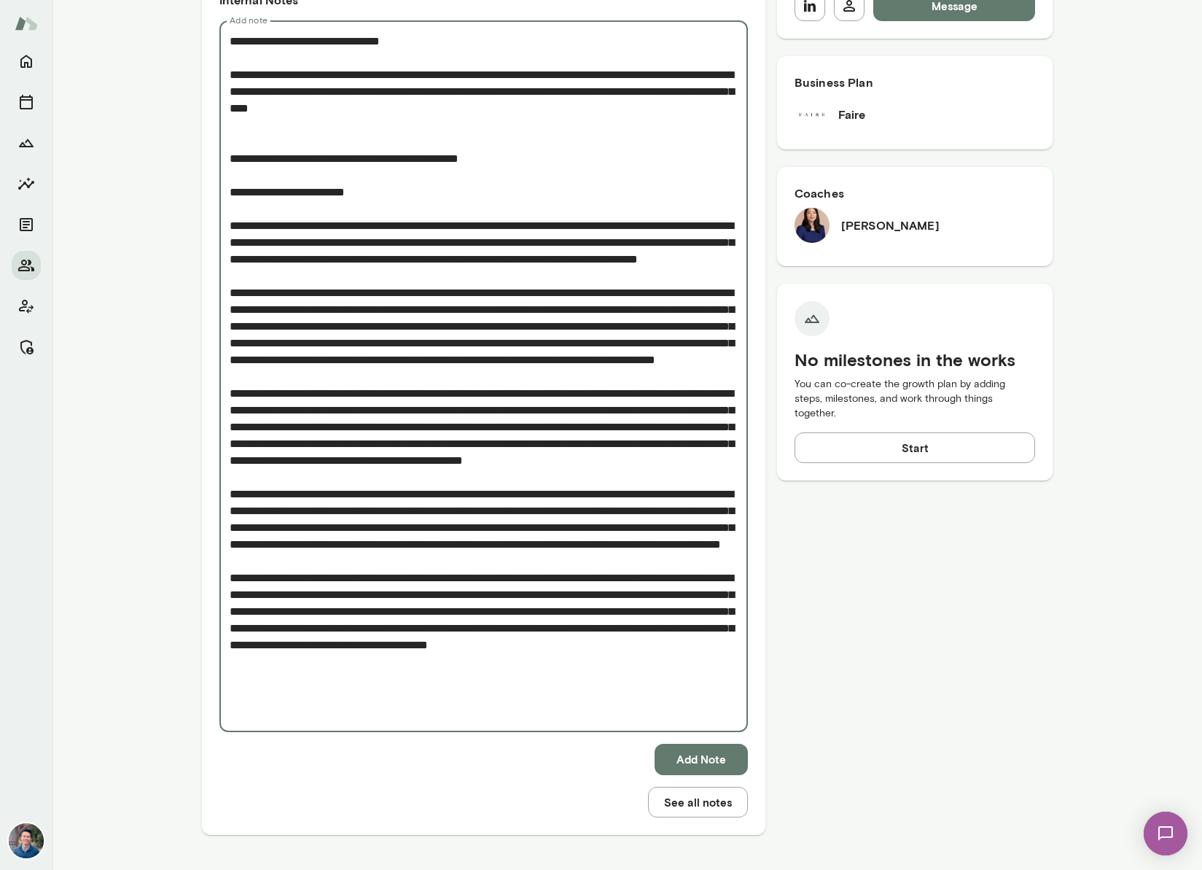
scroll to position [601, 0]
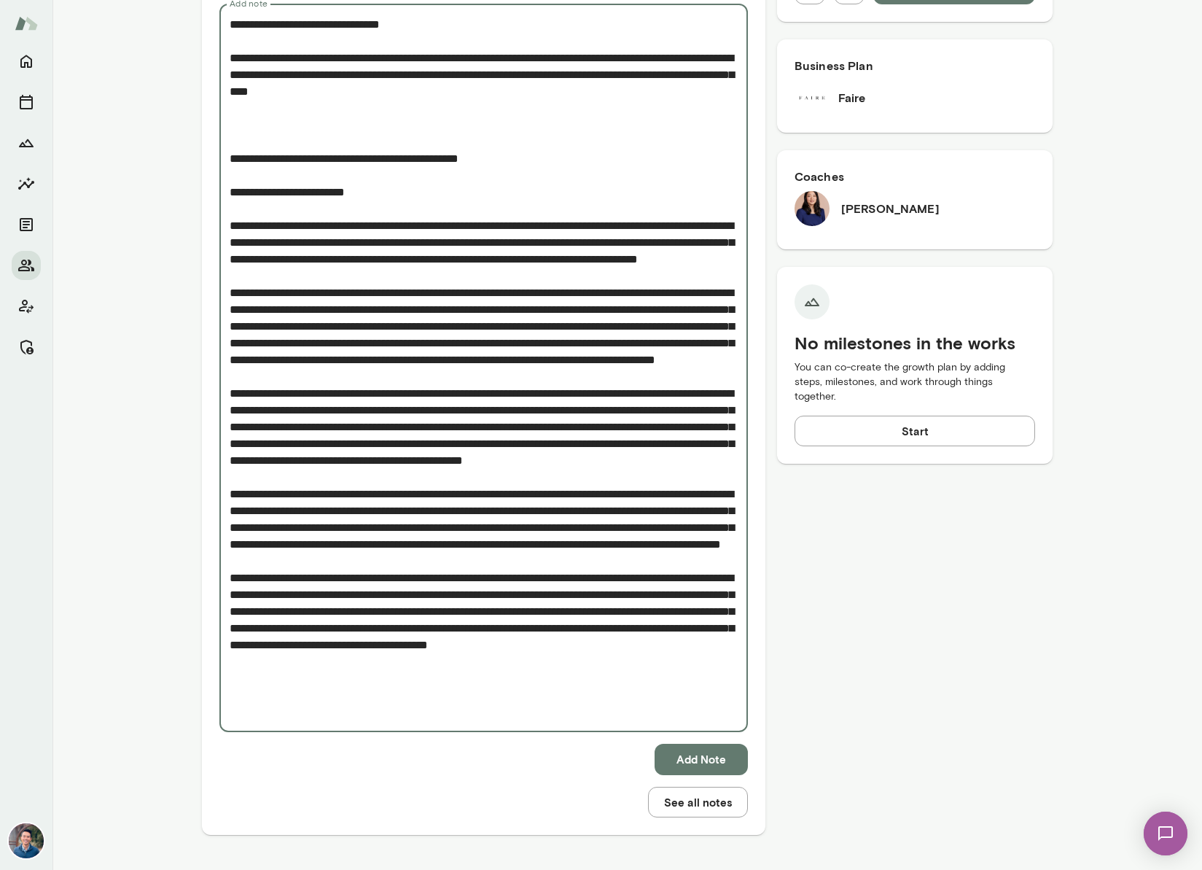
paste textarea "**********"
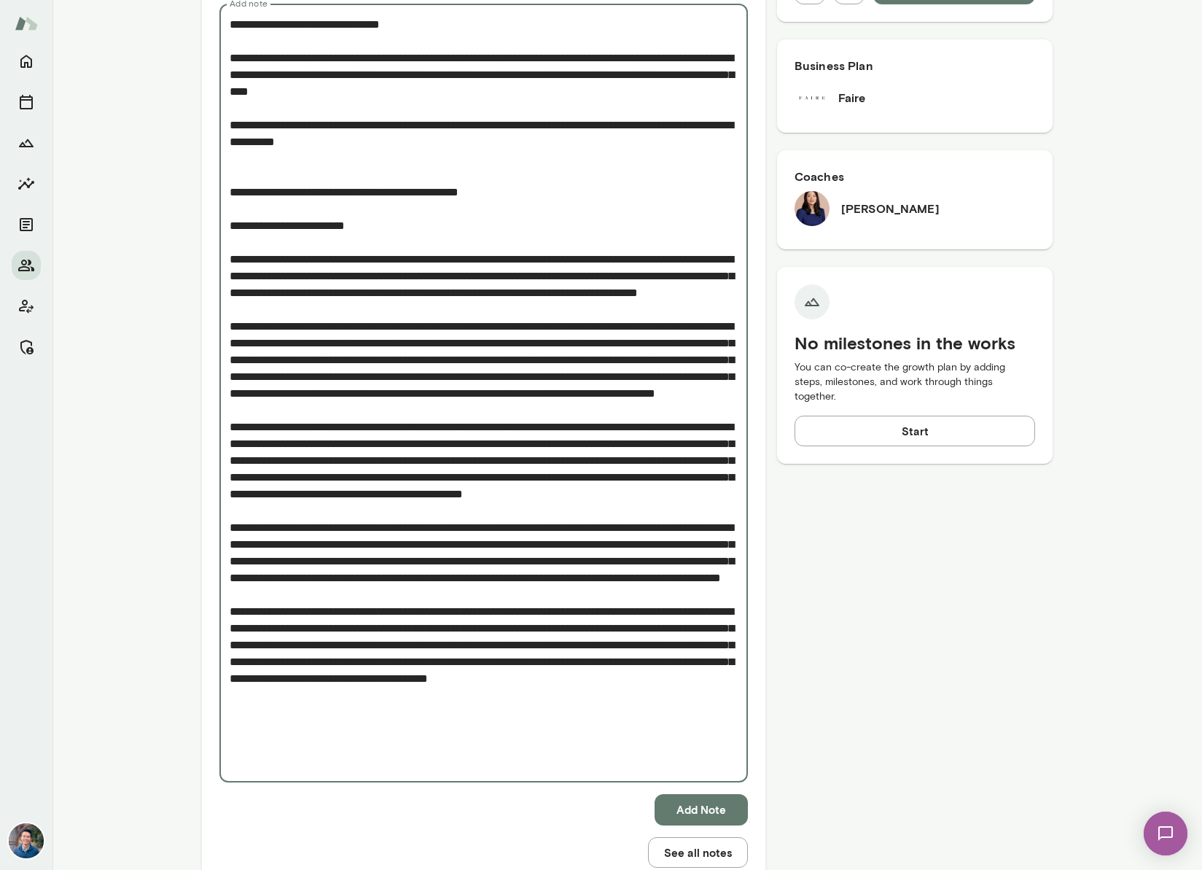
click at [302, 225] on textarea "Add note" at bounding box center [484, 393] width 508 height 755
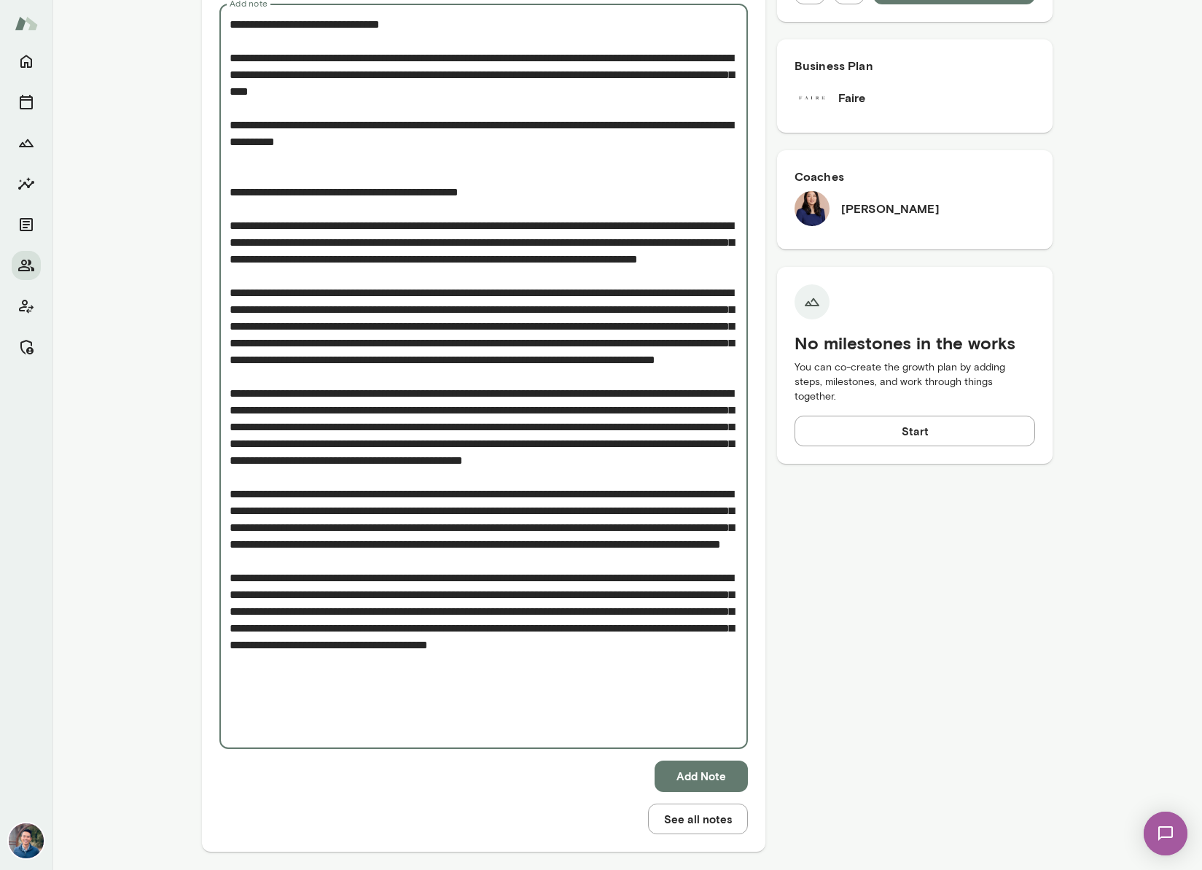
click at [424, 144] on textarea "Add note" at bounding box center [484, 376] width 508 height 721
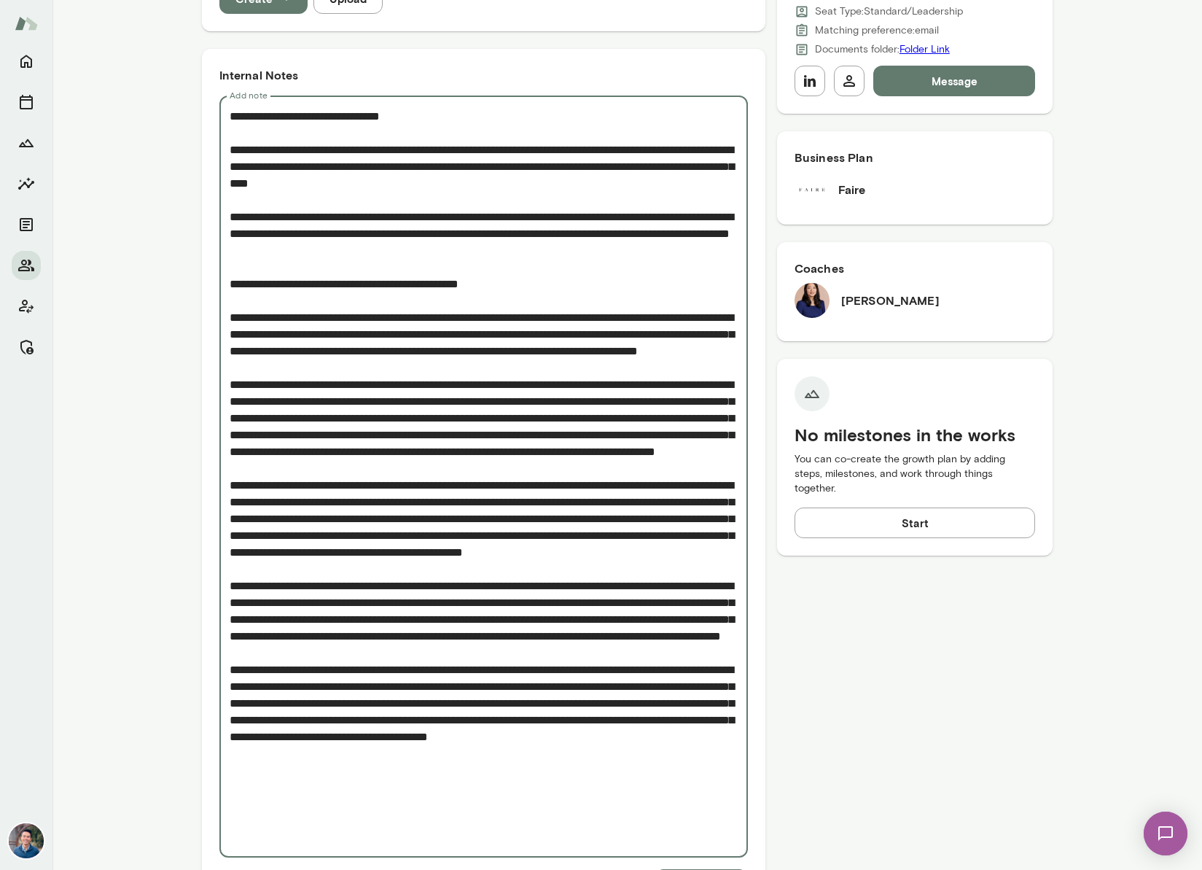
scroll to position [468, 0]
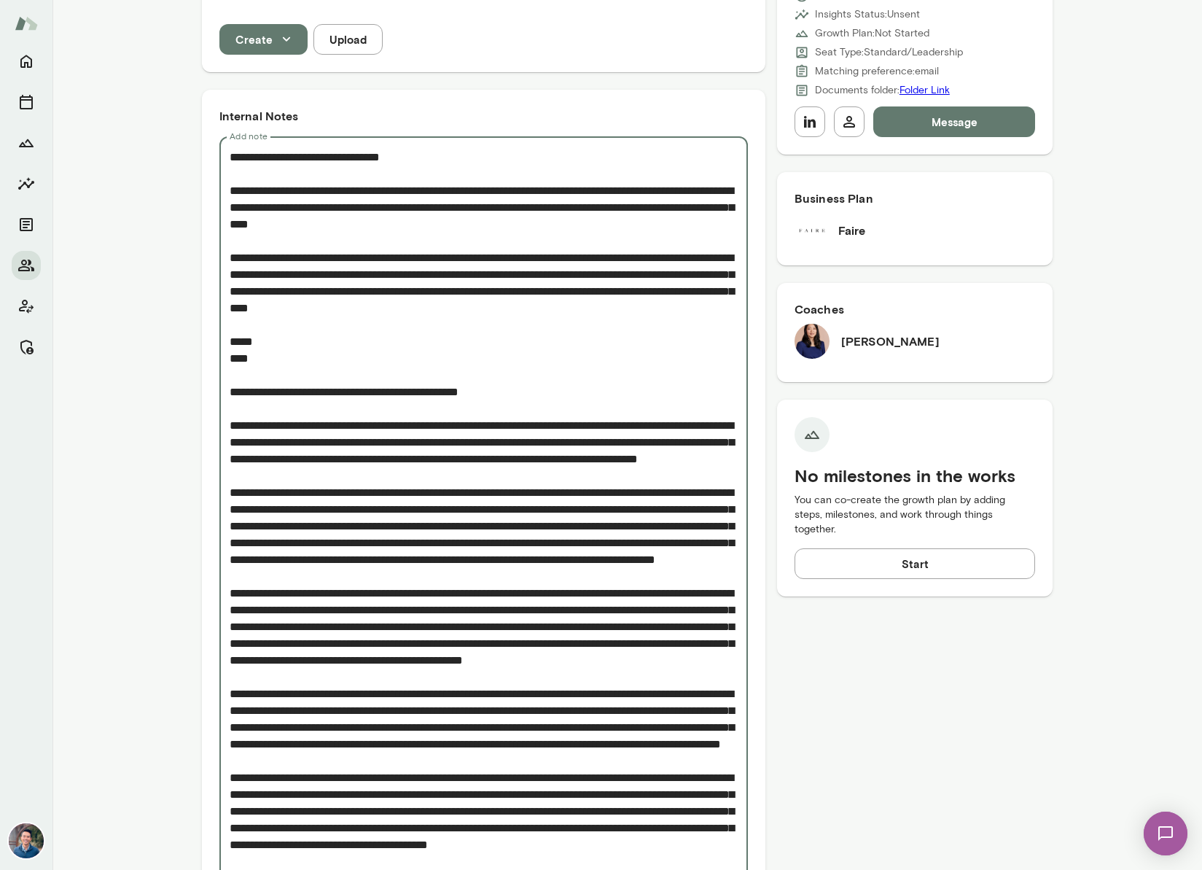
click at [387, 353] on textarea "Add note" at bounding box center [484, 543] width 508 height 788
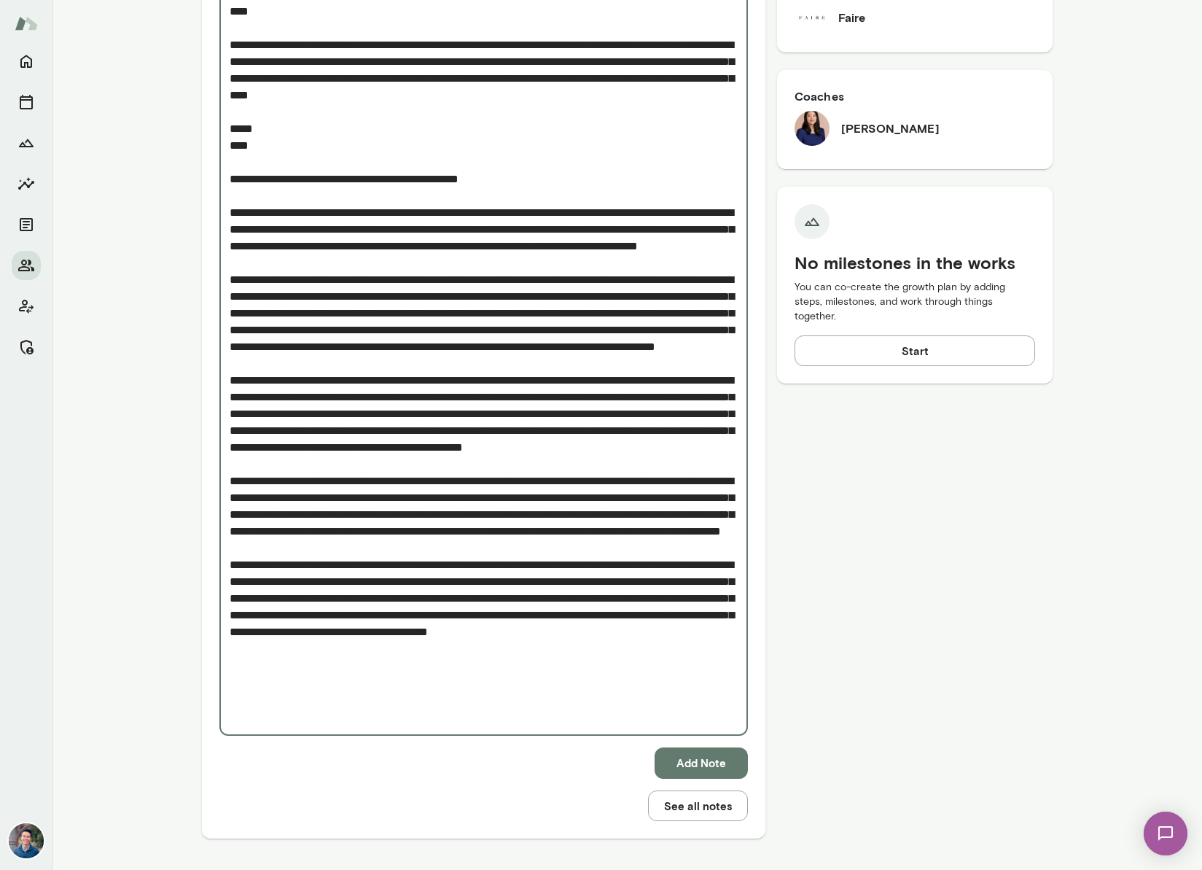
scroll to position [685, 0]
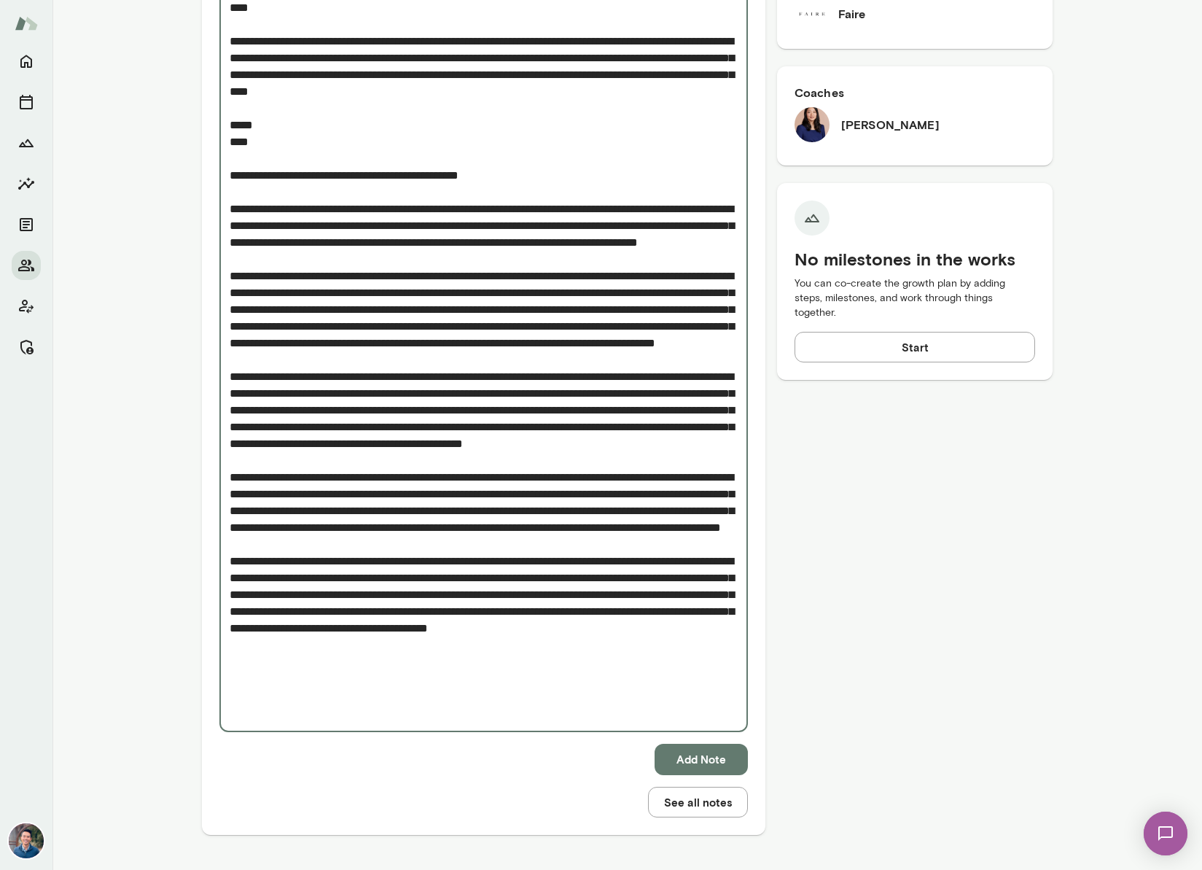
type textarea "**********"
click at [671, 760] on button "Add Note" at bounding box center [701, 759] width 93 height 31
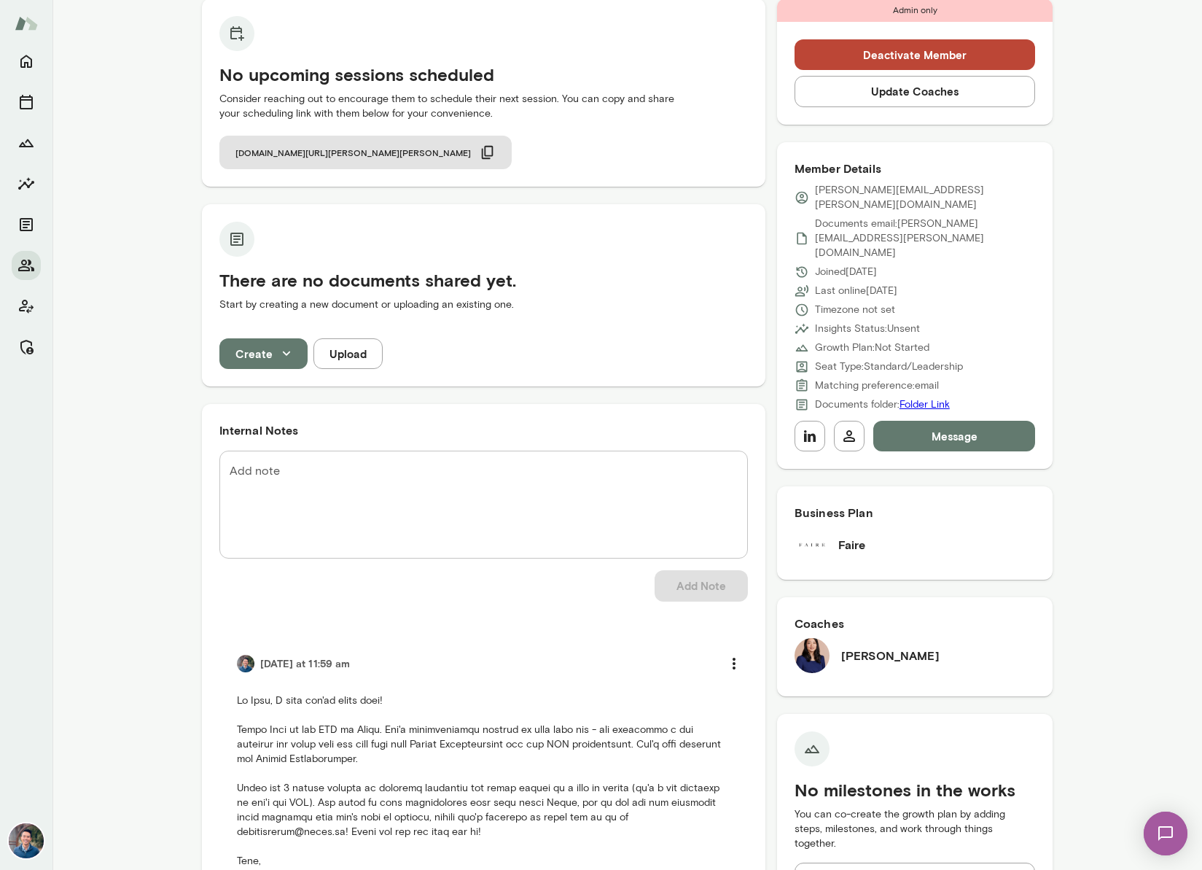
scroll to position [0, 0]
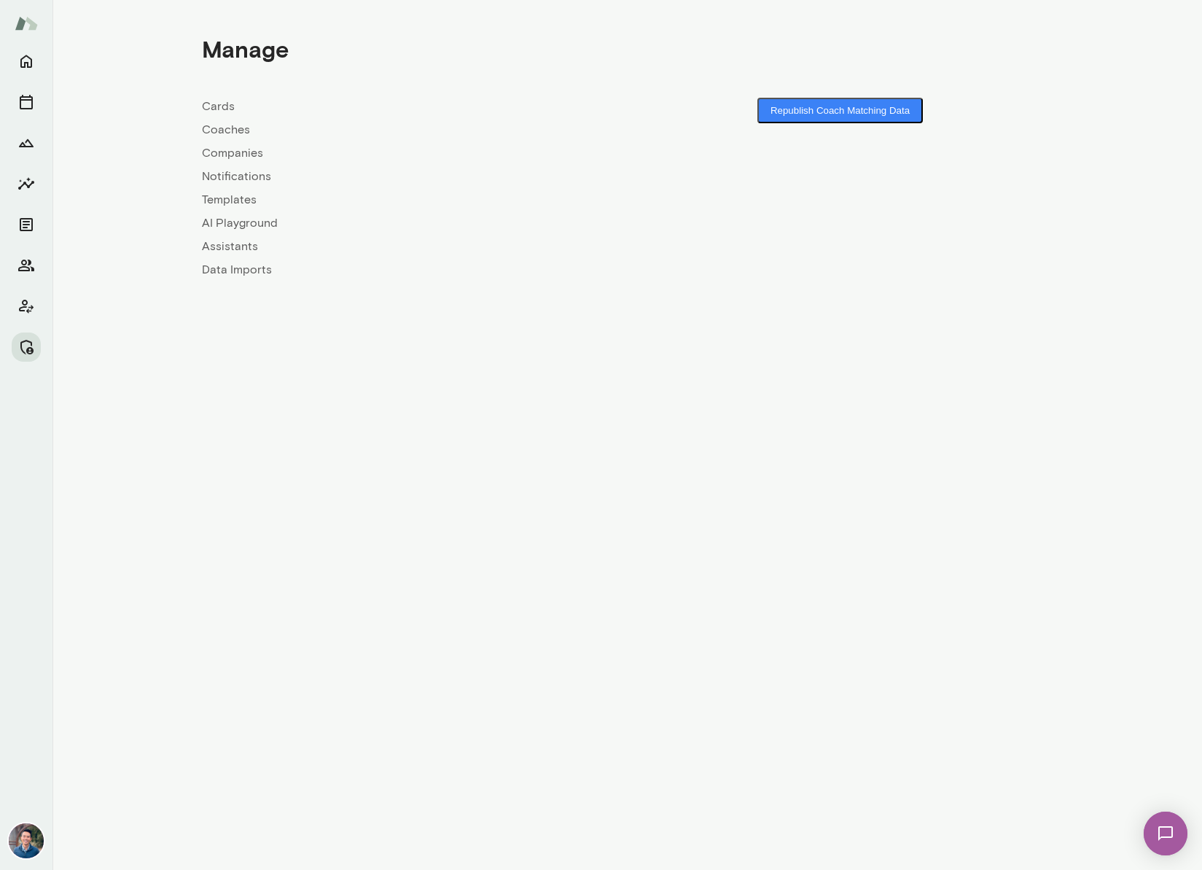
click at [227, 130] on link "Coaches" at bounding box center [415, 129] width 426 height 17
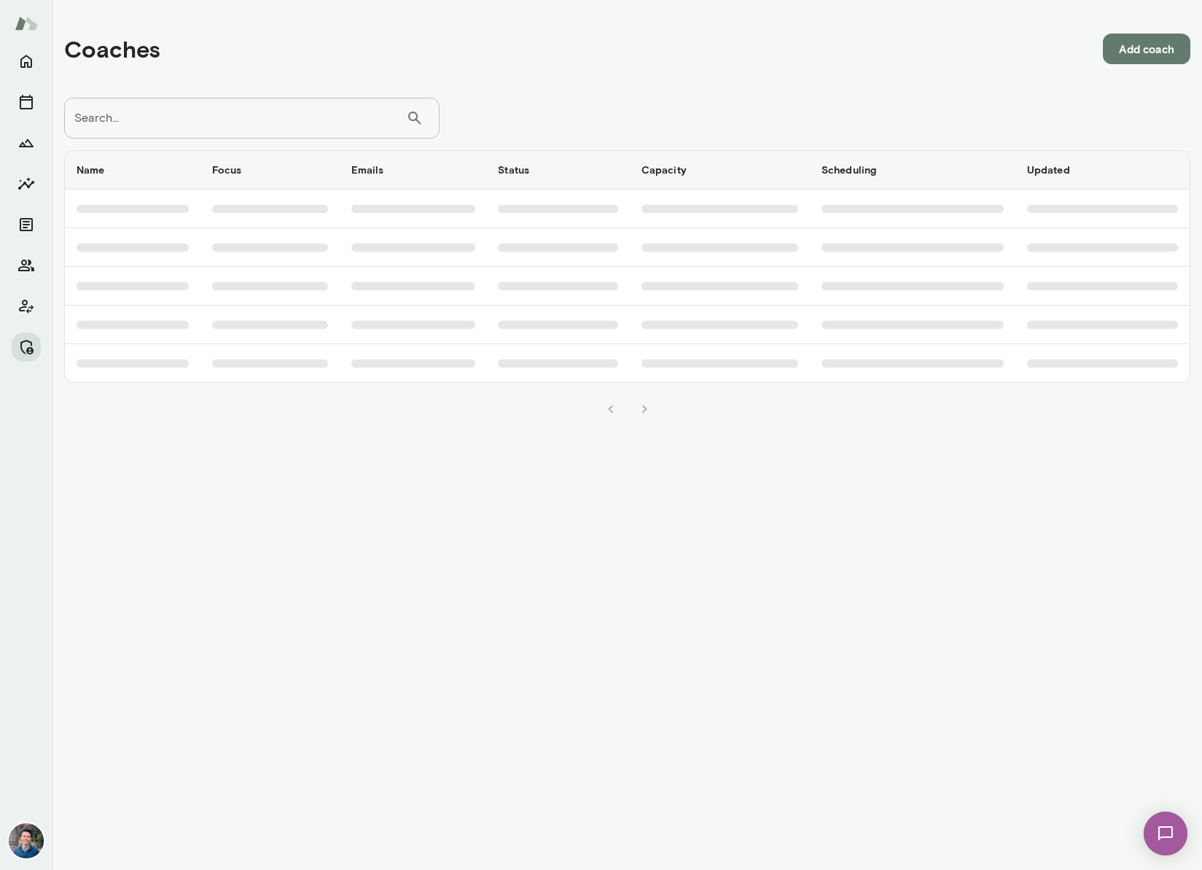
click at [194, 120] on input "Search..." at bounding box center [235, 118] width 342 height 41
type input "********"
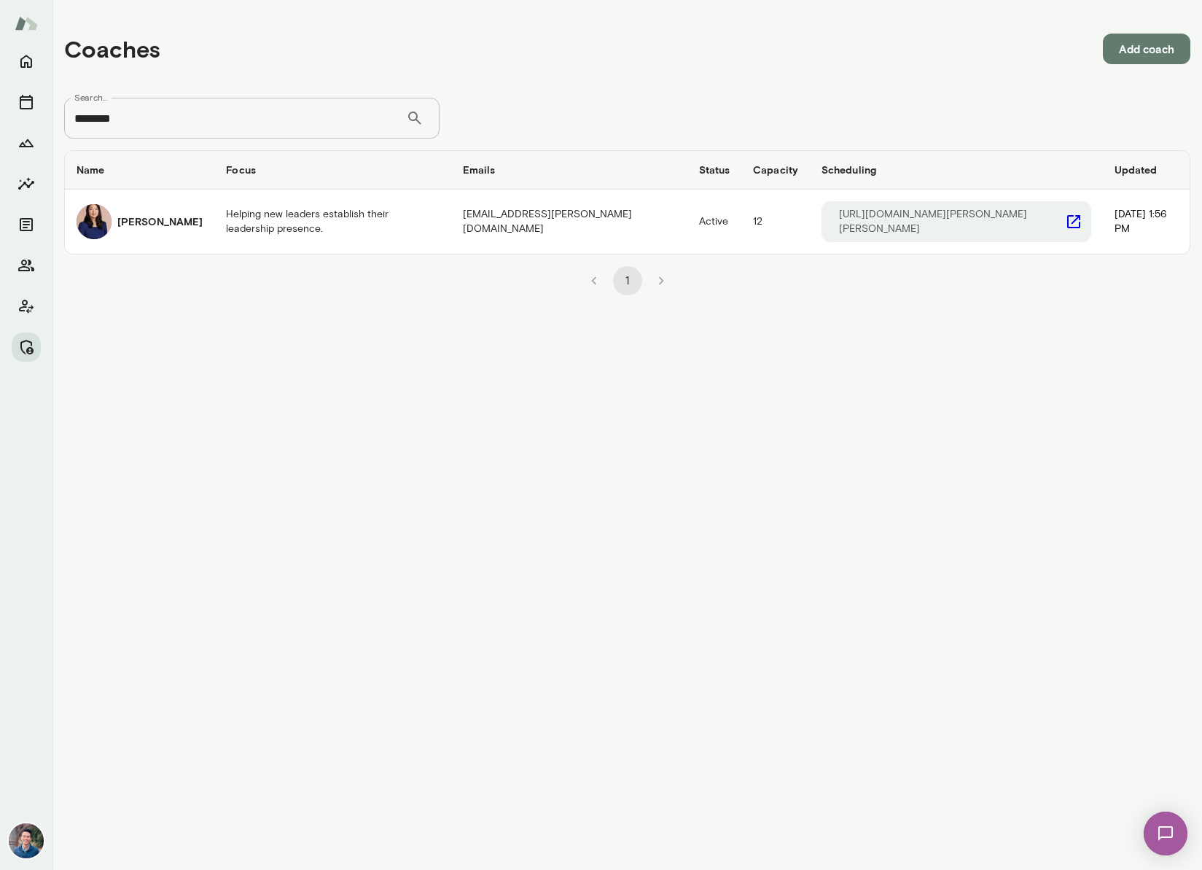
click at [174, 214] on div "[PERSON_NAME]" at bounding box center [140, 221] width 126 height 35
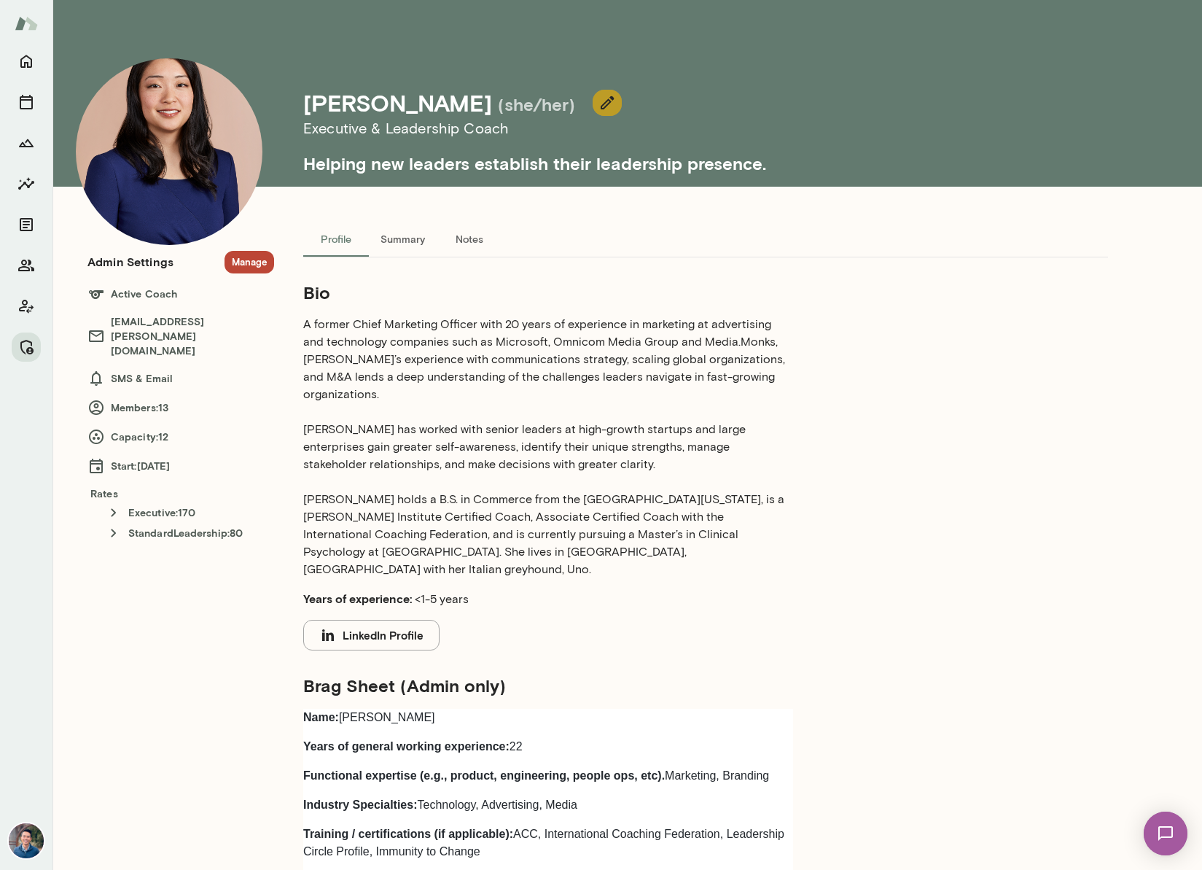
click at [599, 104] on icon "button" at bounding box center [607, 102] width 17 height 17
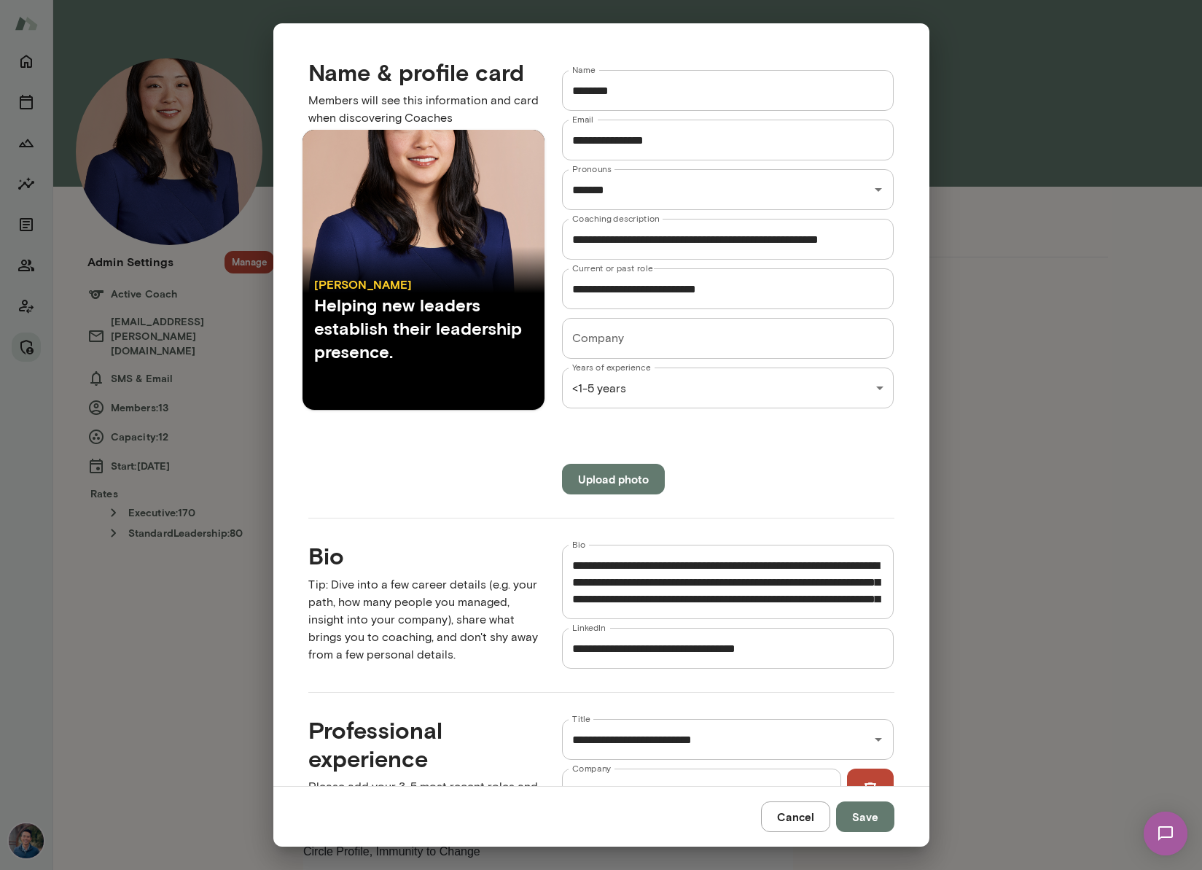
drag, startPoint x: 782, startPoint y: 820, endPoint x: 758, endPoint y: 773, distance: 53.1
click at [782, 820] on button "Cancel" at bounding box center [795, 816] width 69 height 31
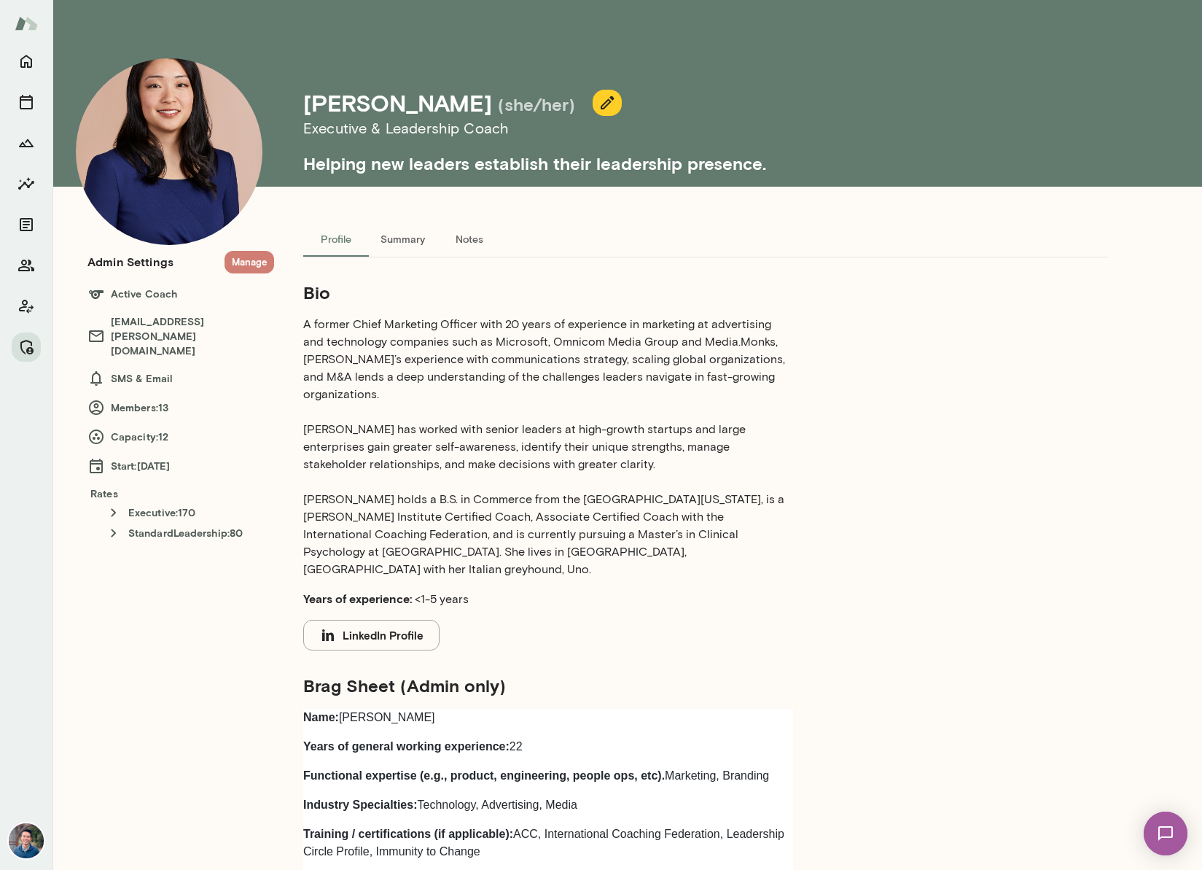
click at [249, 270] on button "Manage" at bounding box center [250, 262] width 50 height 23
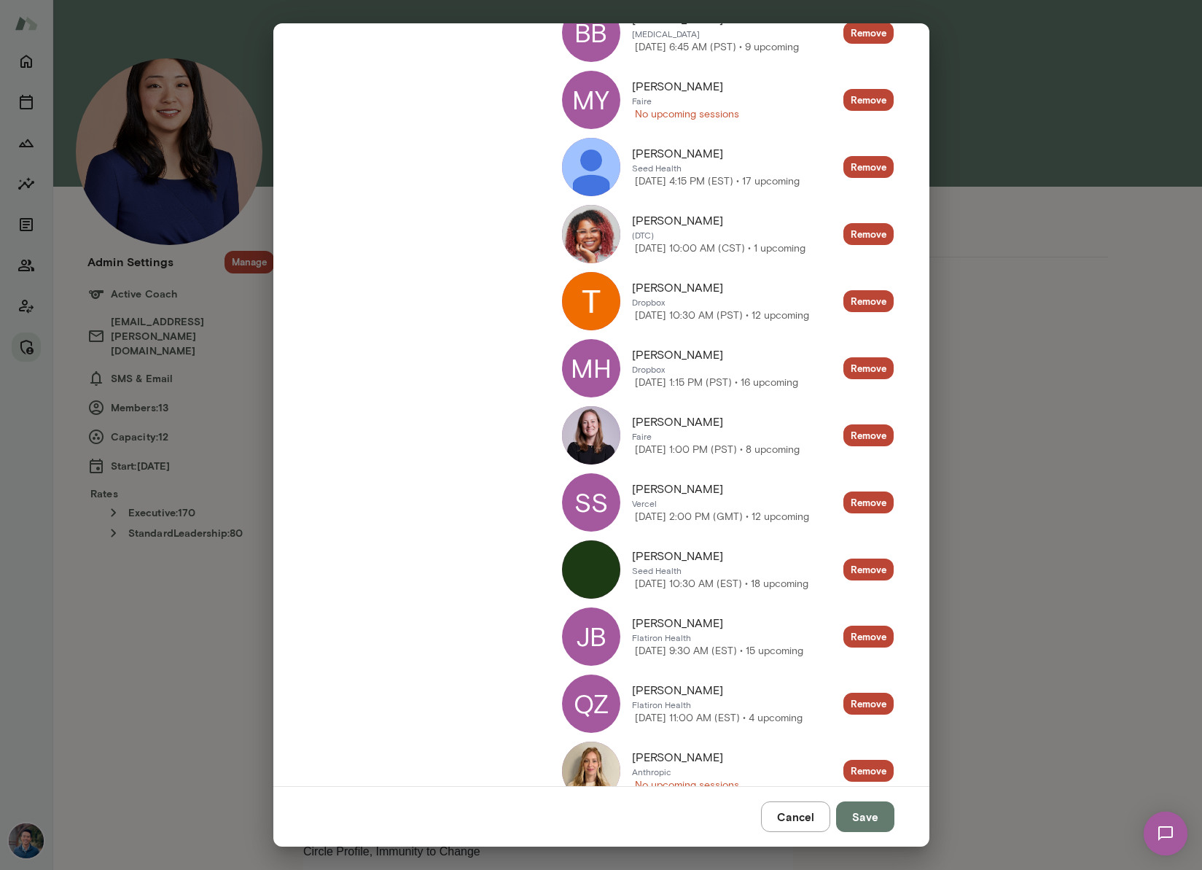
scroll to position [324, 0]
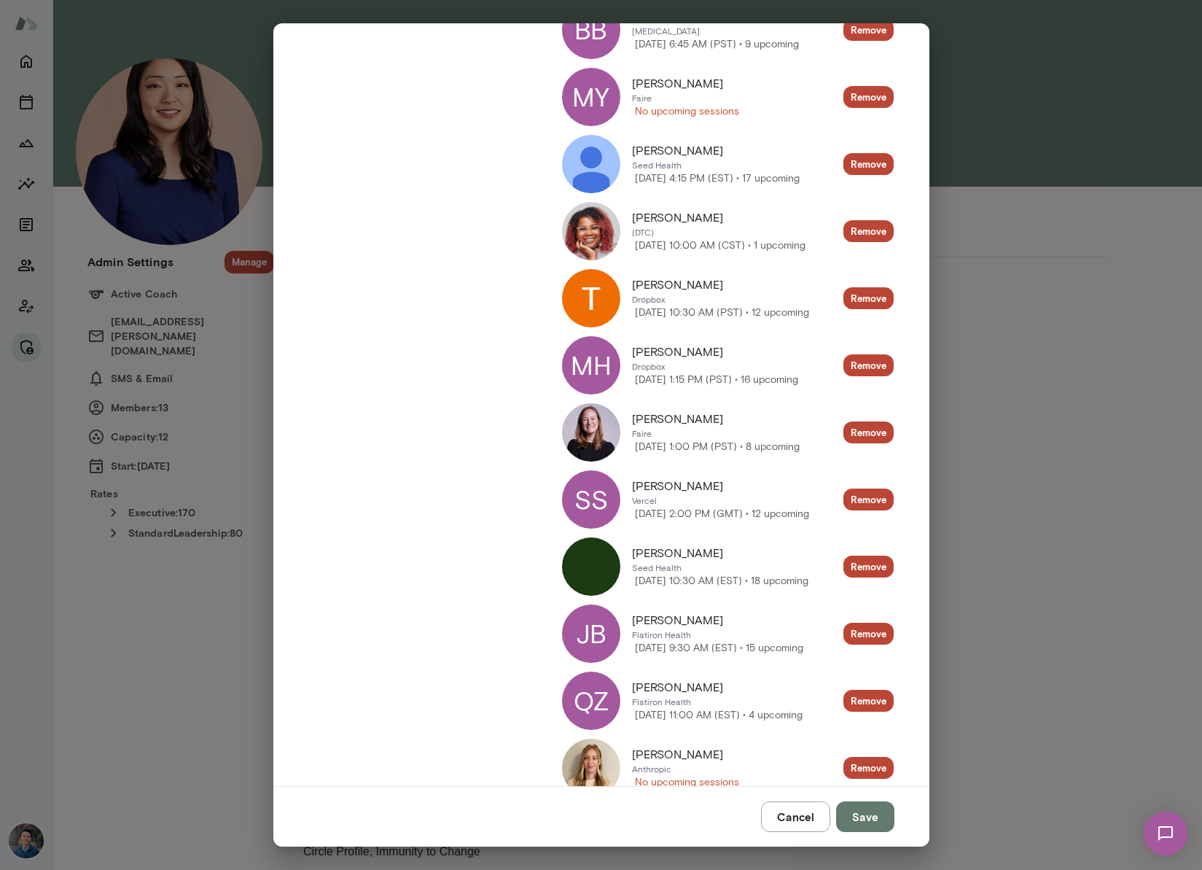
click at [1040, 497] on div "Admin settings Deactivate coach leahkim@mento.co https://cal.mento.co/leah-kim …" at bounding box center [601, 435] width 1202 height 870
click at [806, 808] on button "Cancel" at bounding box center [795, 816] width 69 height 31
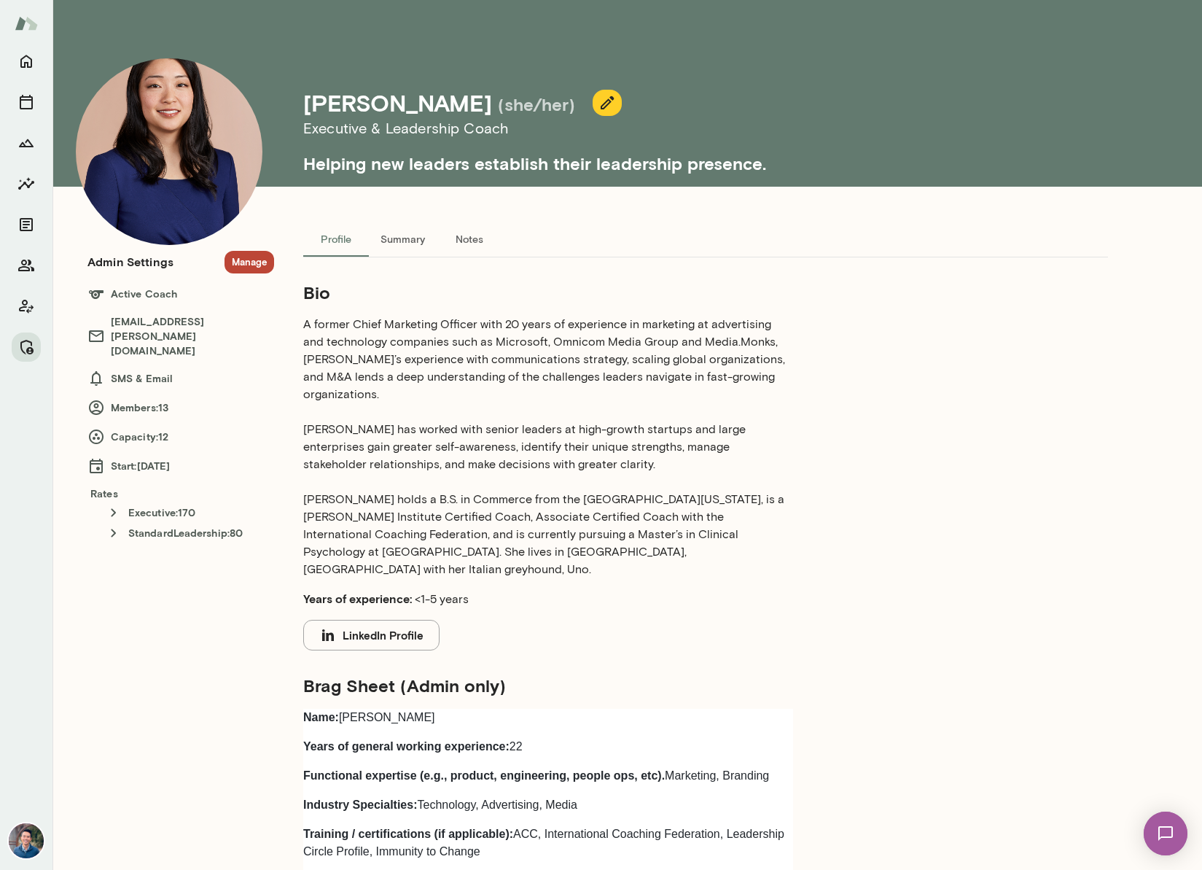
click at [238, 257] on button "Manage" at bounding box center [250, 262] width 50 height 23
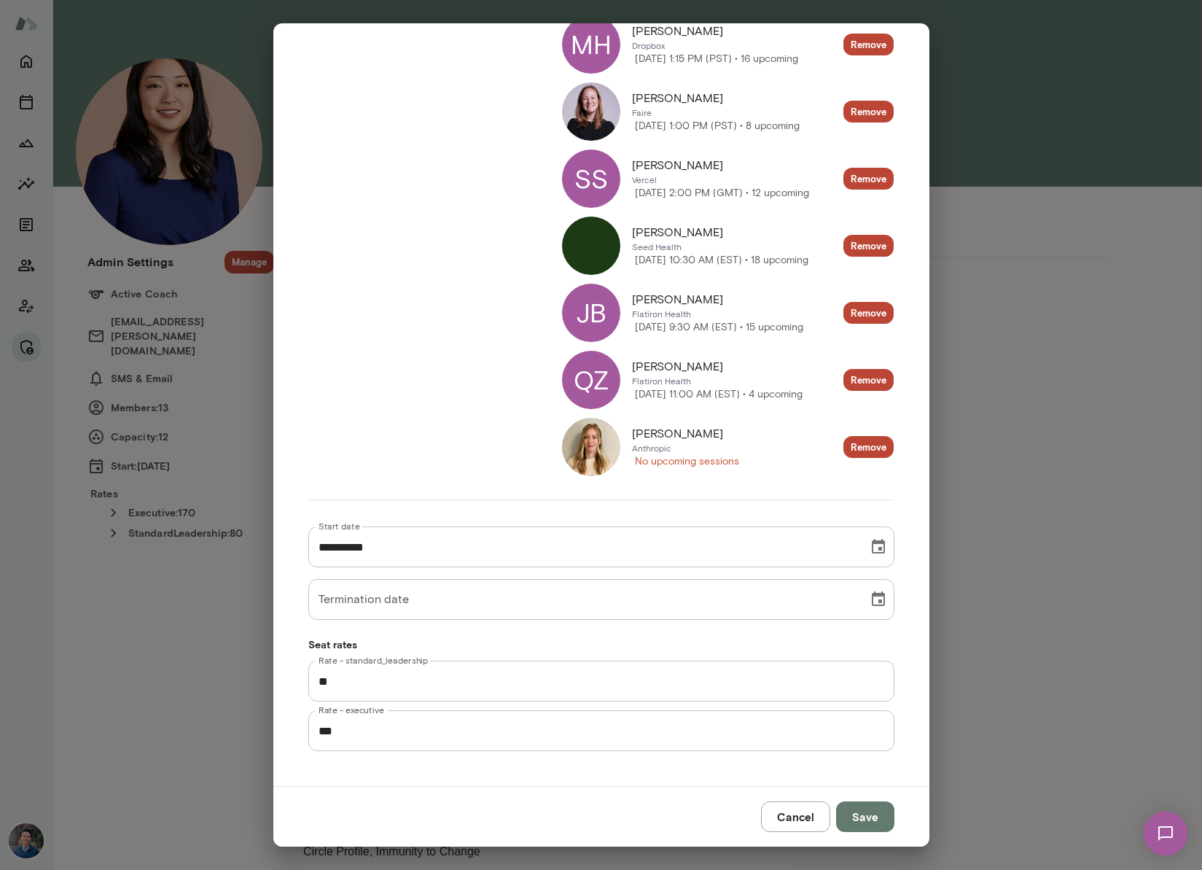
scroll to position [0, 0]
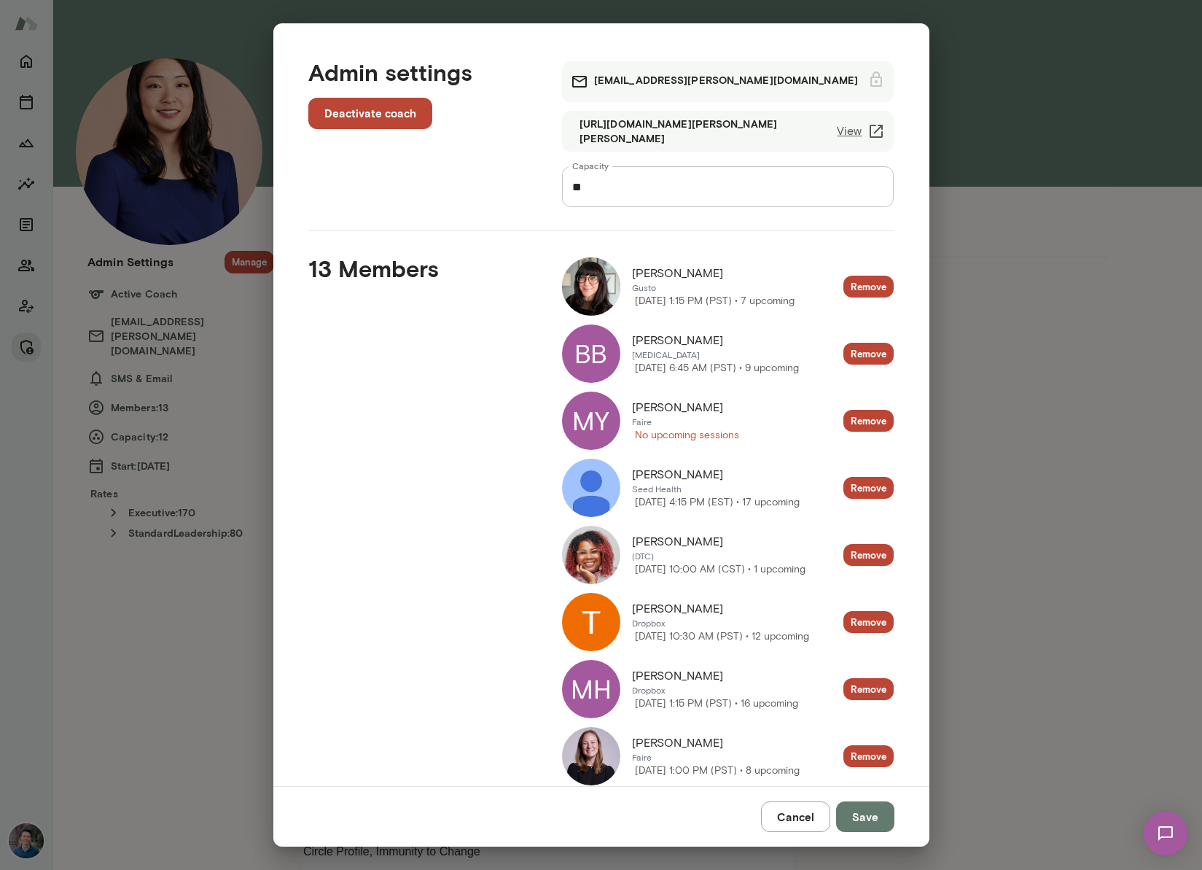
click at [1118, 367] on div "Admin settings Deactivate coach leahkim@mento.co https://cal.mento.co/leah-kim …" at bounding box center [601, 435] width 1202 height 870
click at [812, 814] on button "Cancel" at bounding box center [795, 816] width 69 height 31
